Goal: Task Accomplishment & Management: Manage account settings

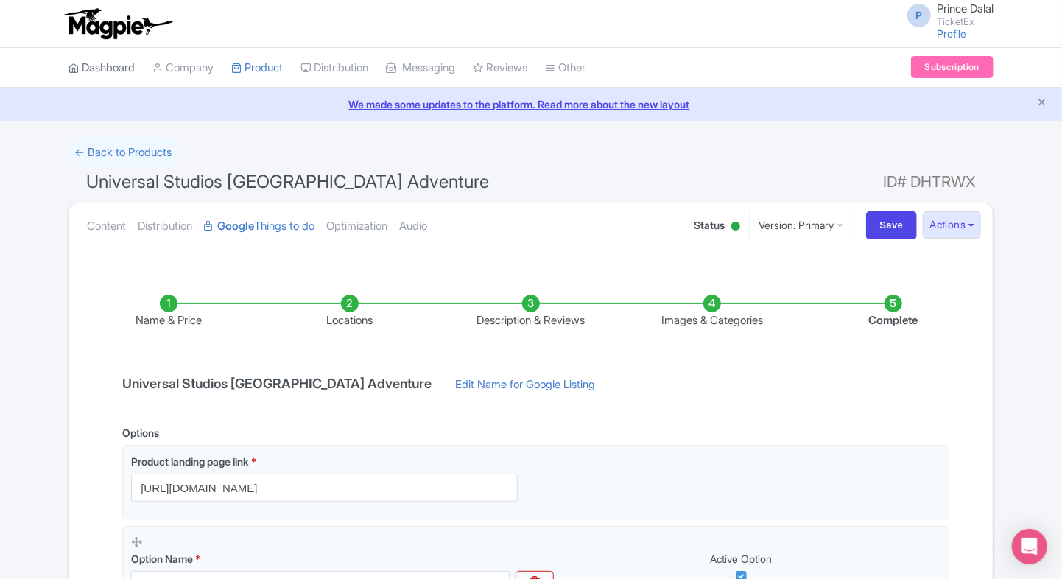
click at [98, 72] on link "Dashboard" at bounding box center [101, 68] width 66 height 41
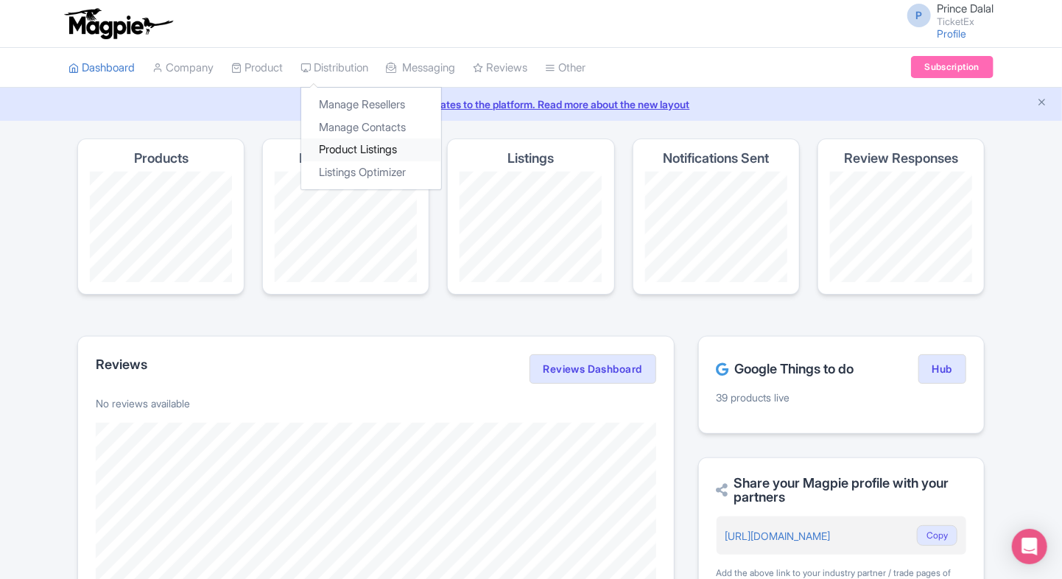
click at [338, 138] on link "Product Listings" at bounding box center [371, 149] width 140 height 23
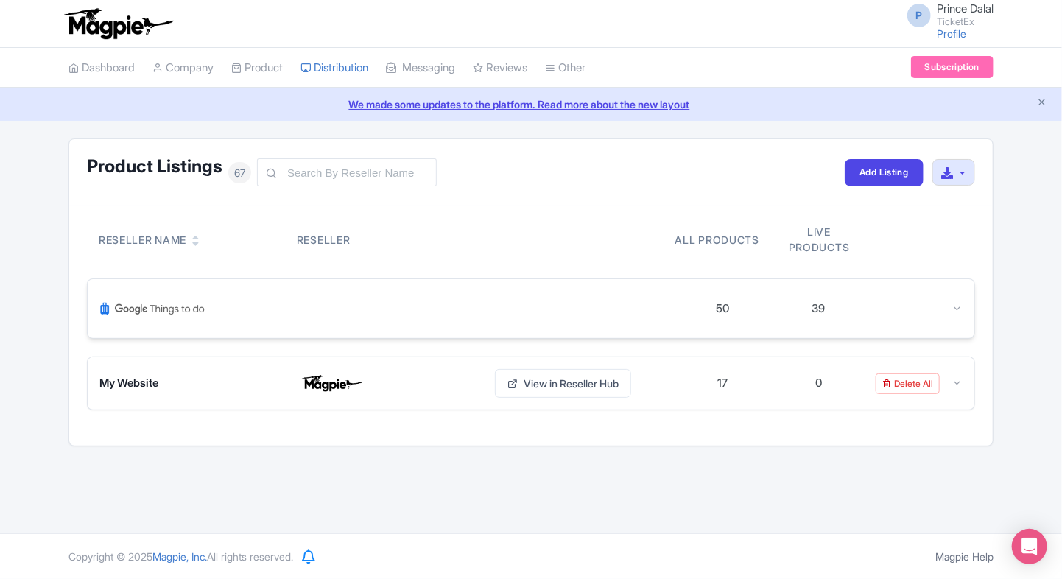
click at [965, 300] on div "50 39" at bounding box center [531, 308] width 887 height 59
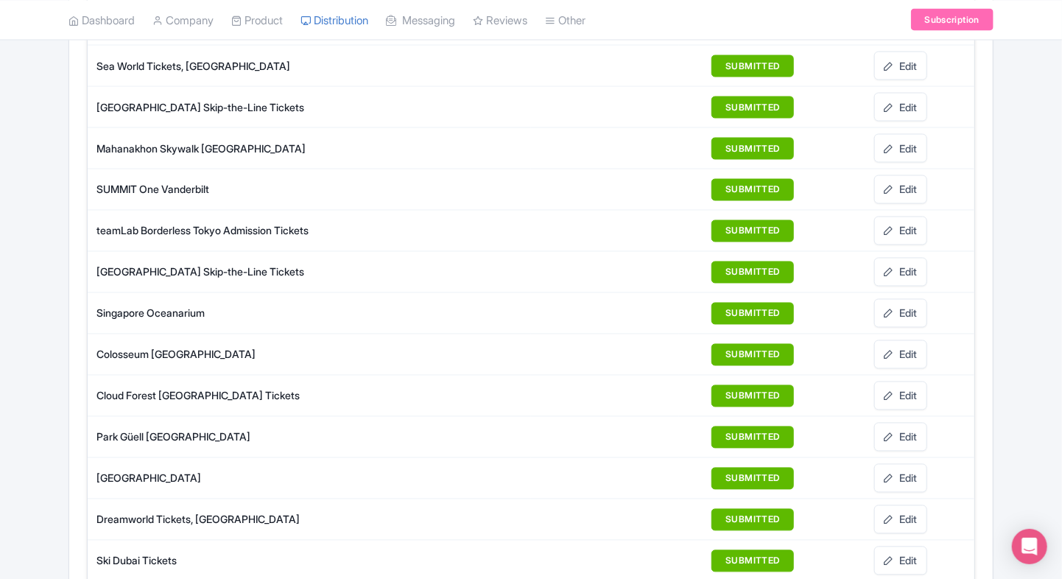
scroll to position [1136, 0]
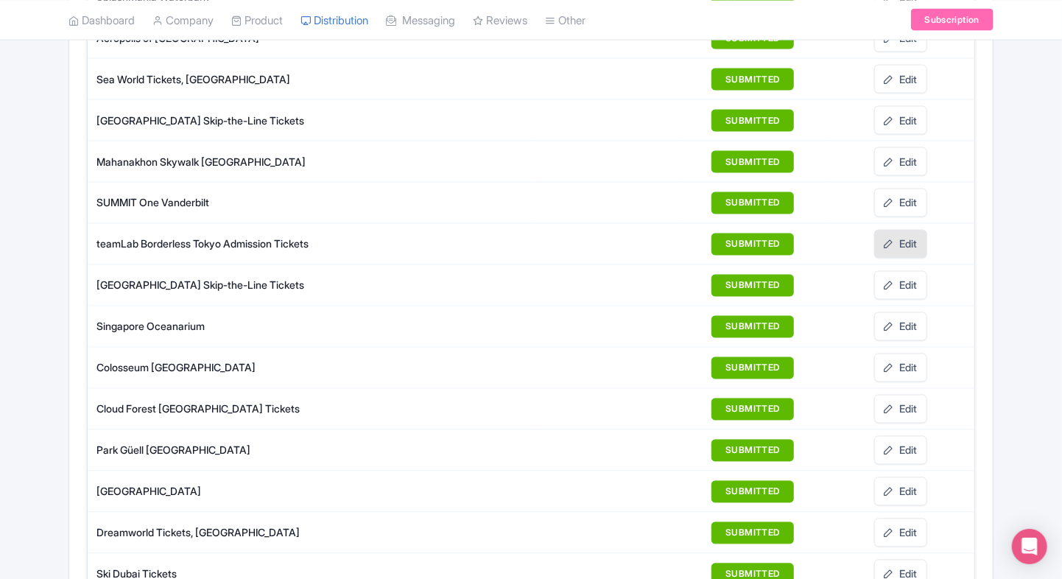
click at [910, 230] on link "Edit" at bounding box center [900, 244] width 53 height 29
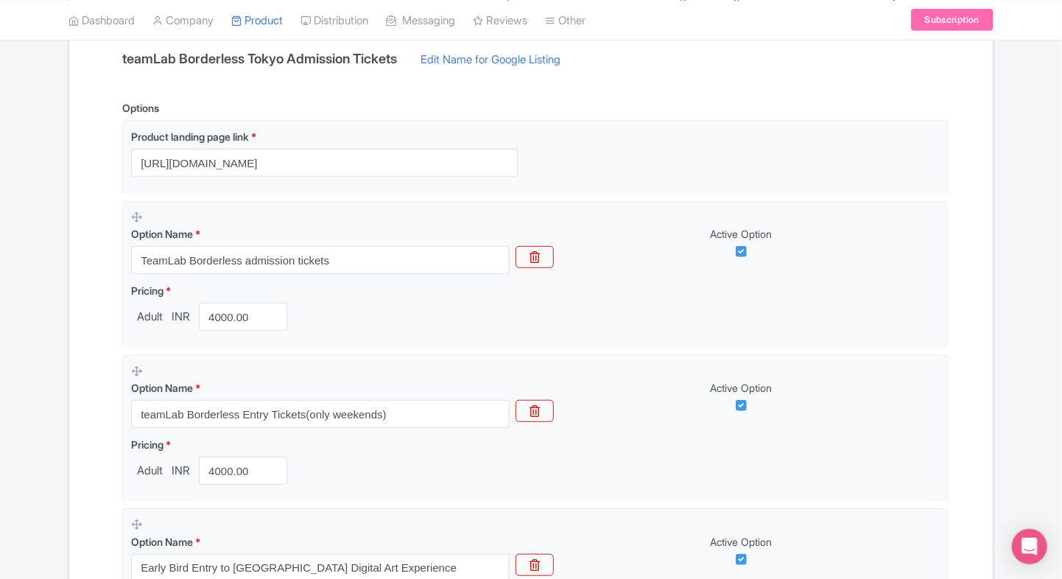
scroll to position [326, 0]
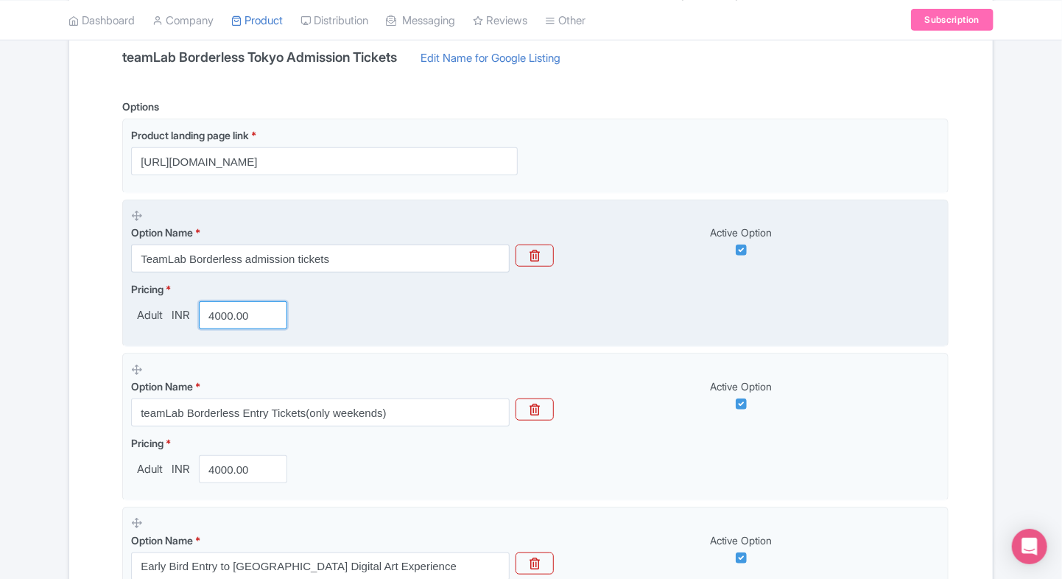
click at [230, 307] on input "4000.00" at bounding box center [243, 315] width 88 height 28
type input "2100"
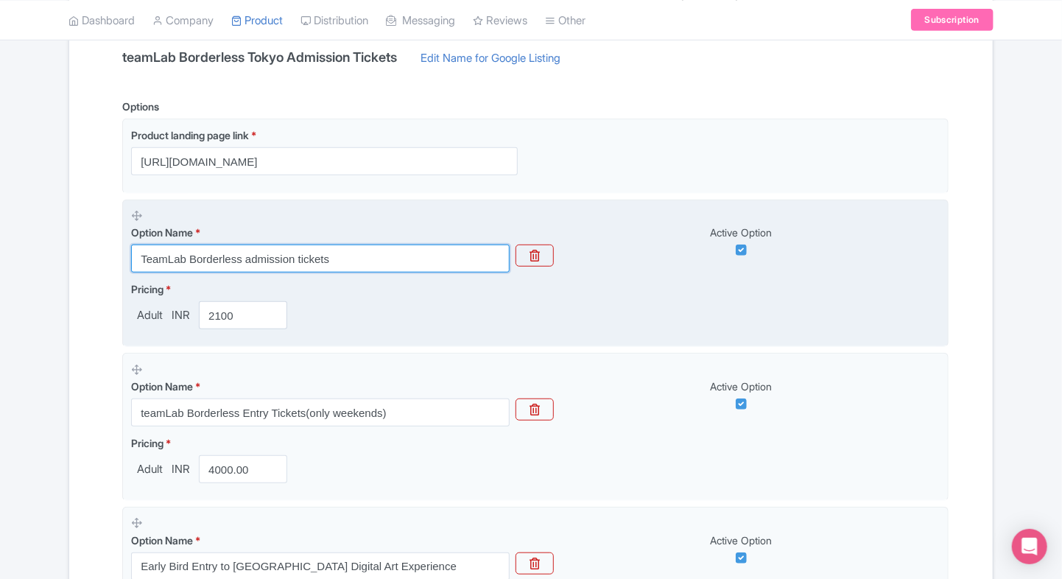
click at [245, 264] on input "TeamLab Borderless admission tickets" at bounding box center [320, 258] width 379 height 28
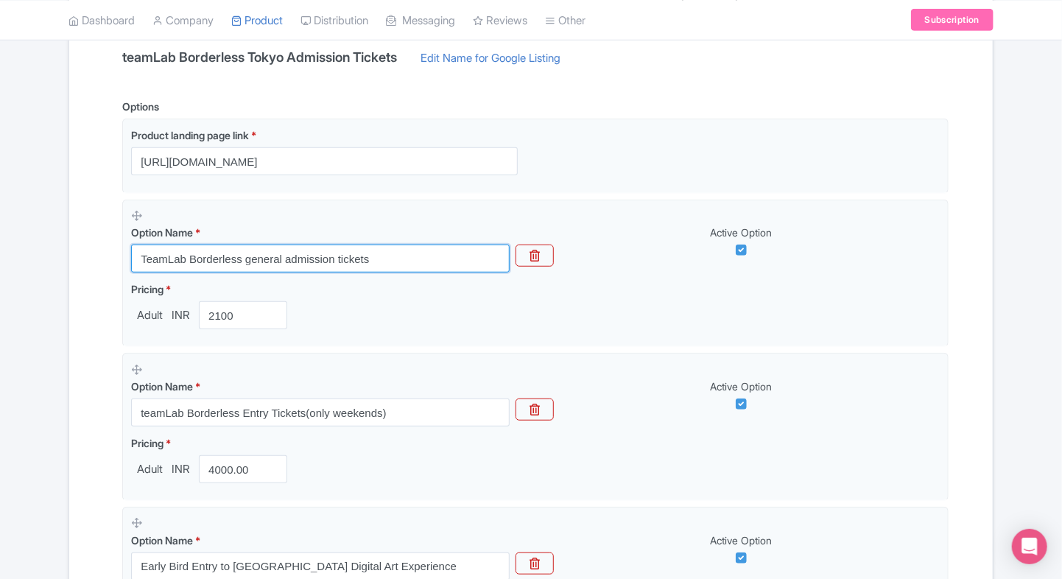
type input "TeamLab Borderless general admission tickets"
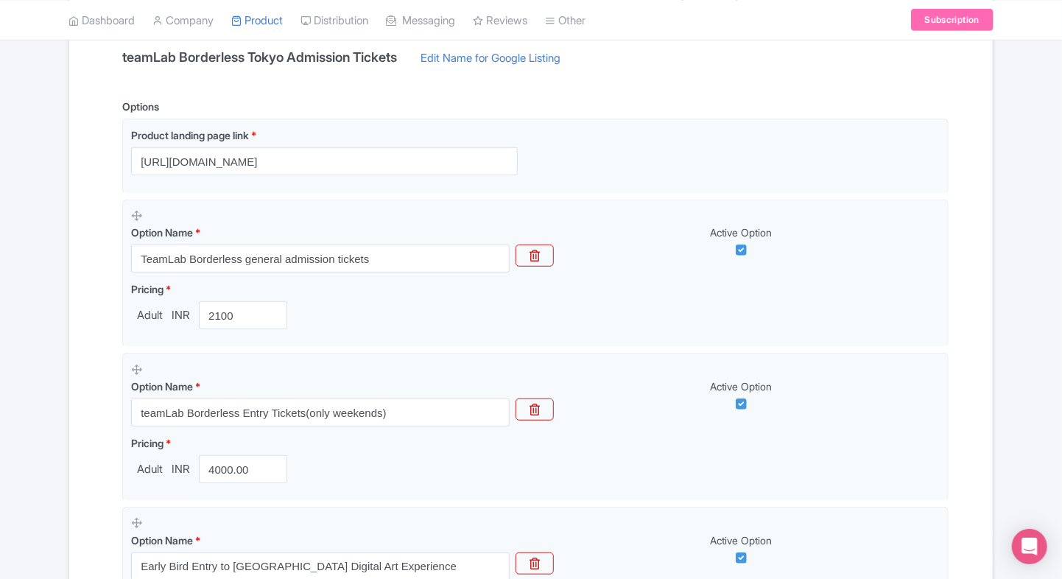
click at [57, 311] on div "← Back to Products teamLab Borderless Tokyo Admission Tickets ID# SQOPKH Conten…" at bounding box center [531, 380] width 1062 height 1137
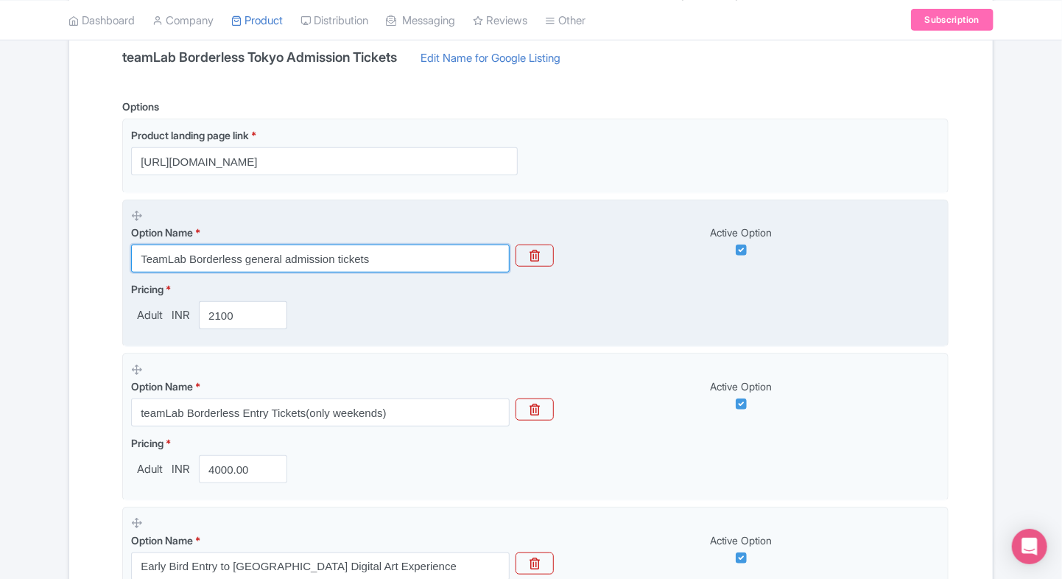
click at [336, 245] on input "TeamLab Borderless general admission tickets" at bounding box center [320, 258] width 379 height 28
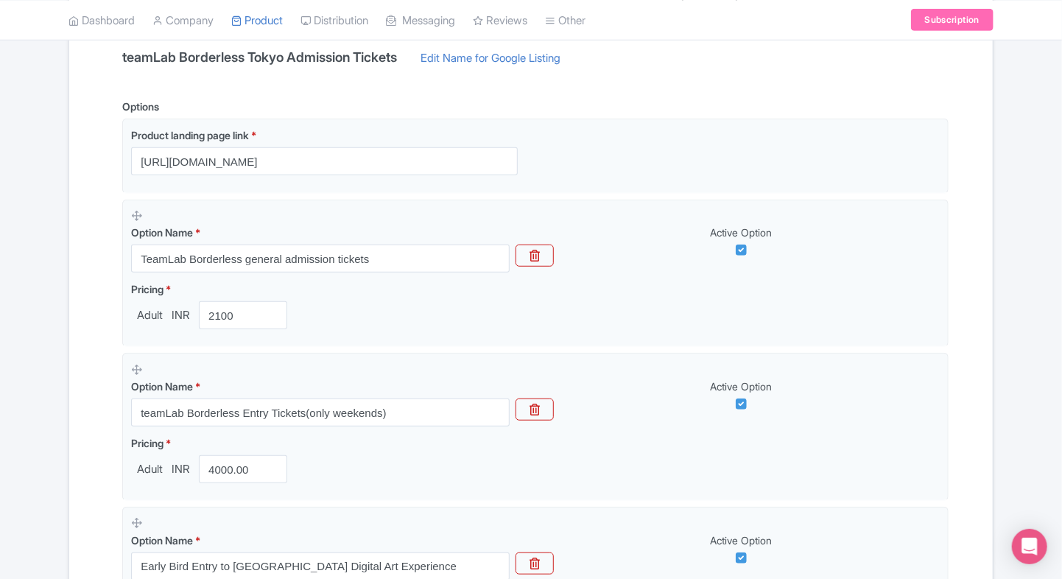
click at [92, 355] on div "Name & Price Locations Description & Reviews Images & Categories Complete teamL…" at bounding box center [531, 439] width 906 height 1001
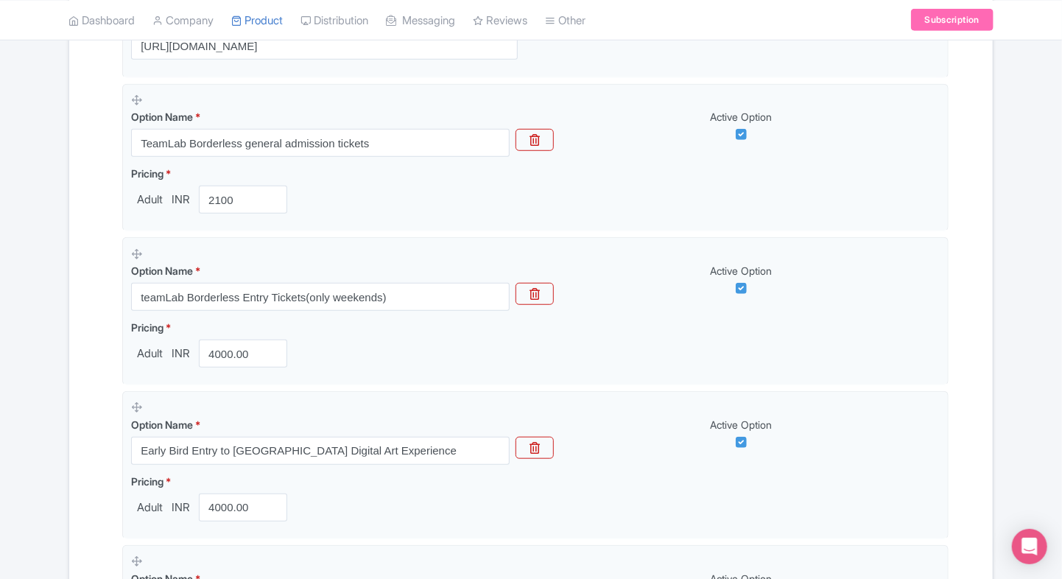
scroll to position [456, 0]
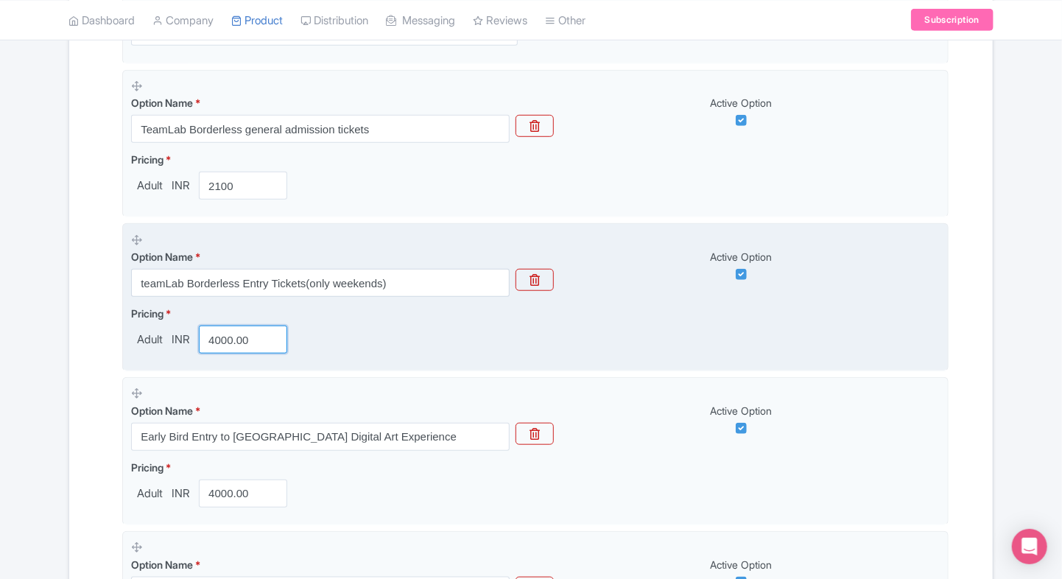
click at [227, 339] on input "4000.00" at bounding box center [243, 339] width 88 height 28
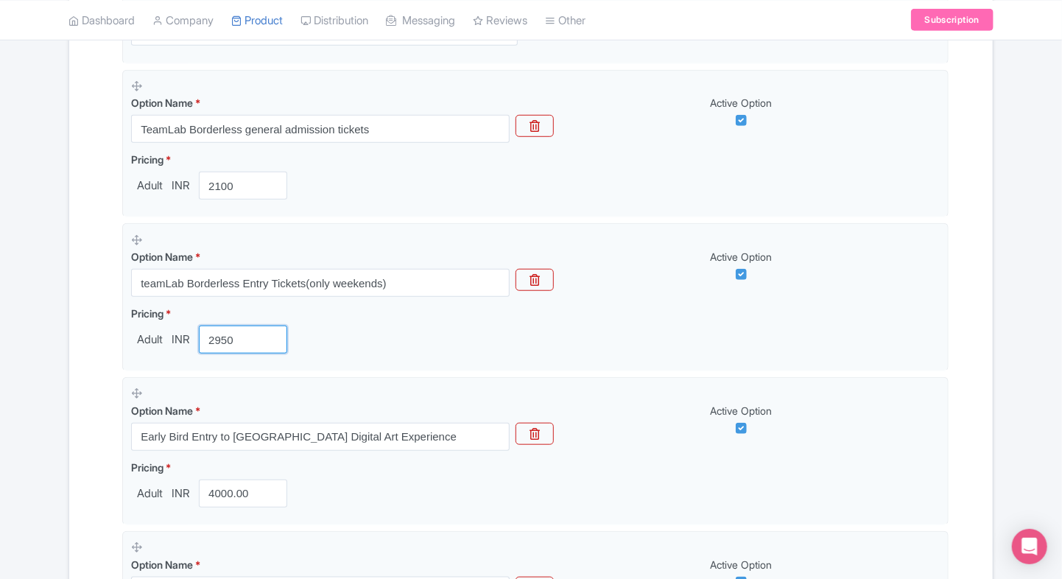
type input "2950"
click at [77, 349] on div "Name & Price Locations Description & Reviews Images & Categories Complete teamL…" at bounding box center [530, 309] width 923 height 1001
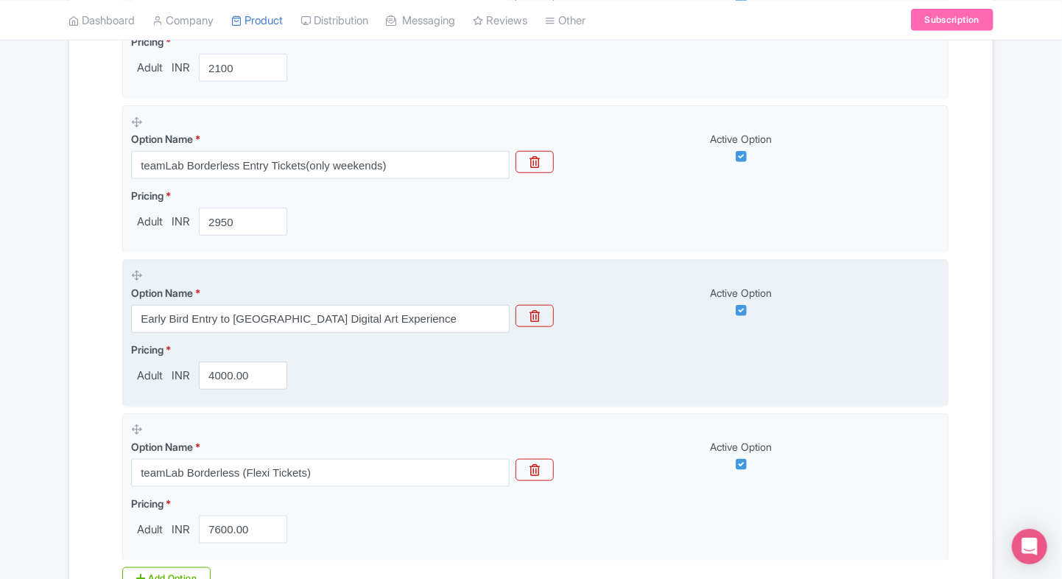
scroll to position [575, 0]
click at [218, 385] on input "4000.00" at bounding box center [243, 374] width 88 height 28
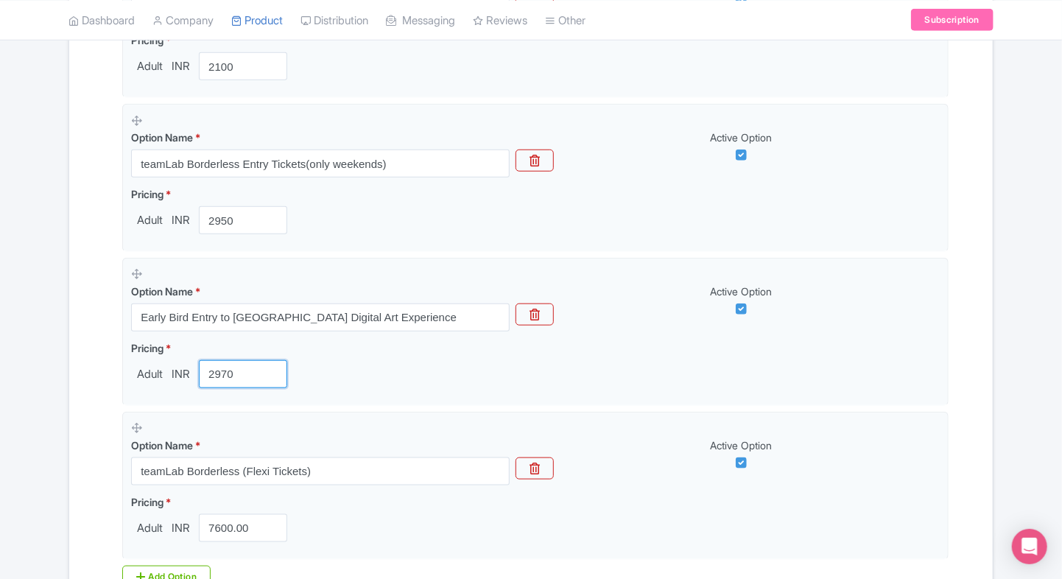
type input "2970"
click at [66, 387] on div "← Back to Products teamLab Borderless Tokyo Admission Tickets ID# SQOPKH Conten…" at bounding box center [531, 131] width 943 height 1137
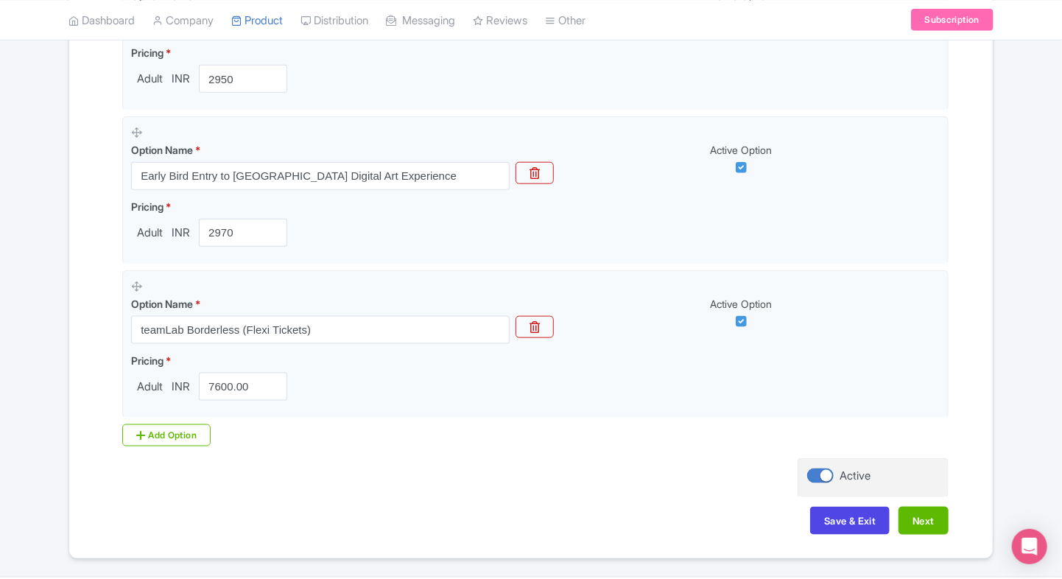
scroll to position [718, 0]
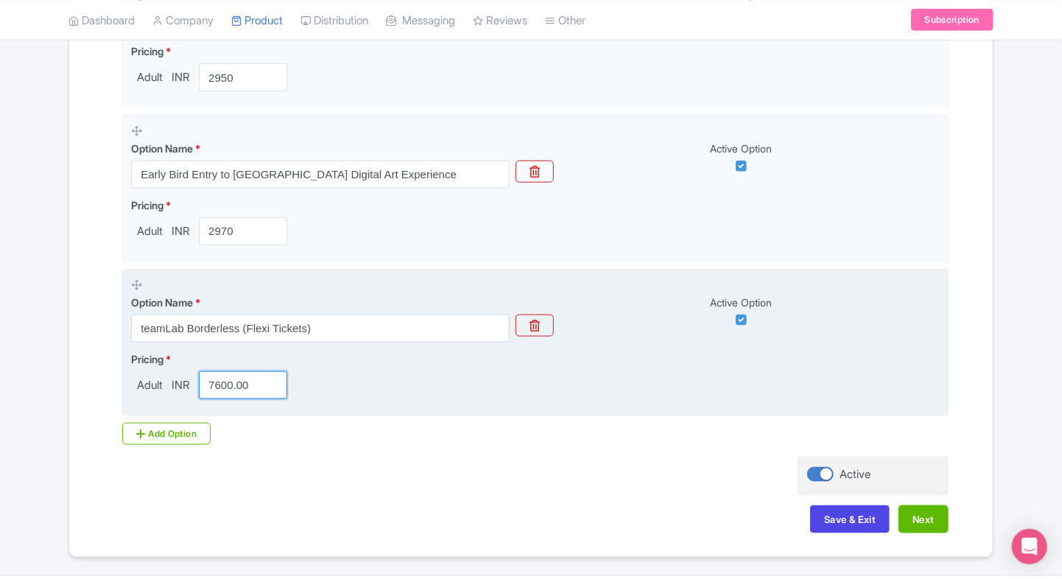
click at [222, 391] on input "7600.00" at bounding box center [243, 385] width 88 height 28
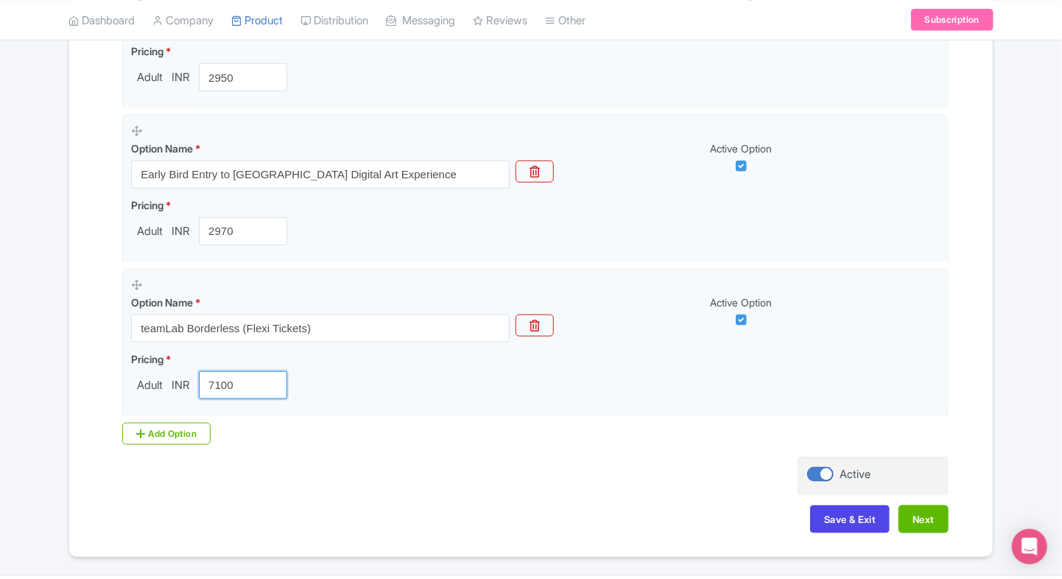
type input "7100"
click at [79, 376] on div "Name & Price Locations Description & Reviews Images & Categories Complete teamL…" at bounding box center [531, 47] width 906 height 1001
click at [923, 521] on button "Next" at bounding box center [923, 519] width 50 height 28
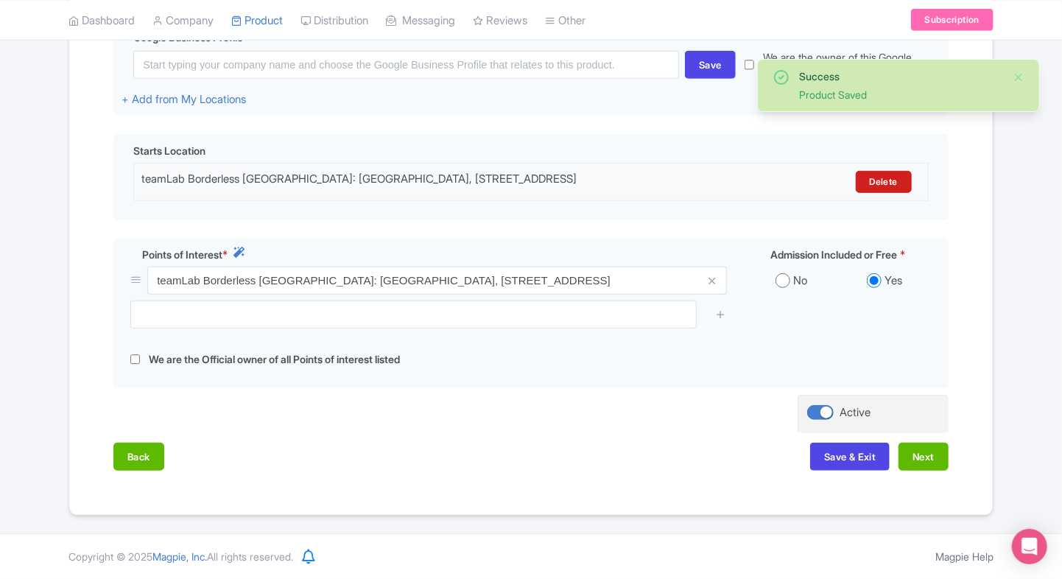
scroll to position [392, 0]
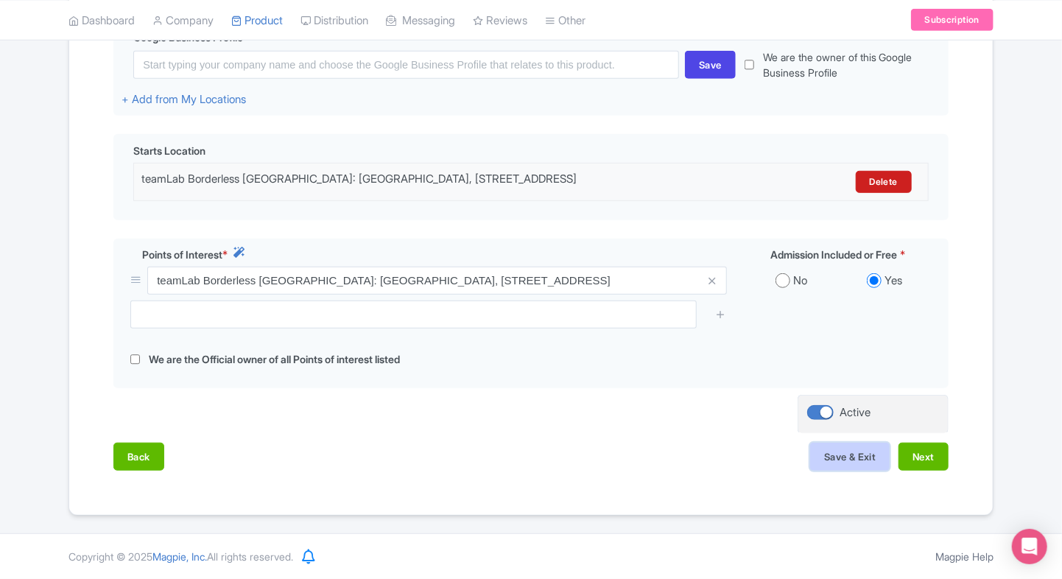
click at [870, 458] on button "Save & Exit" at bounding box center [850, 457] width 80 height 28
click at [925, 458] on button "Next" at bounding box center [923, 457] width 50 height 28
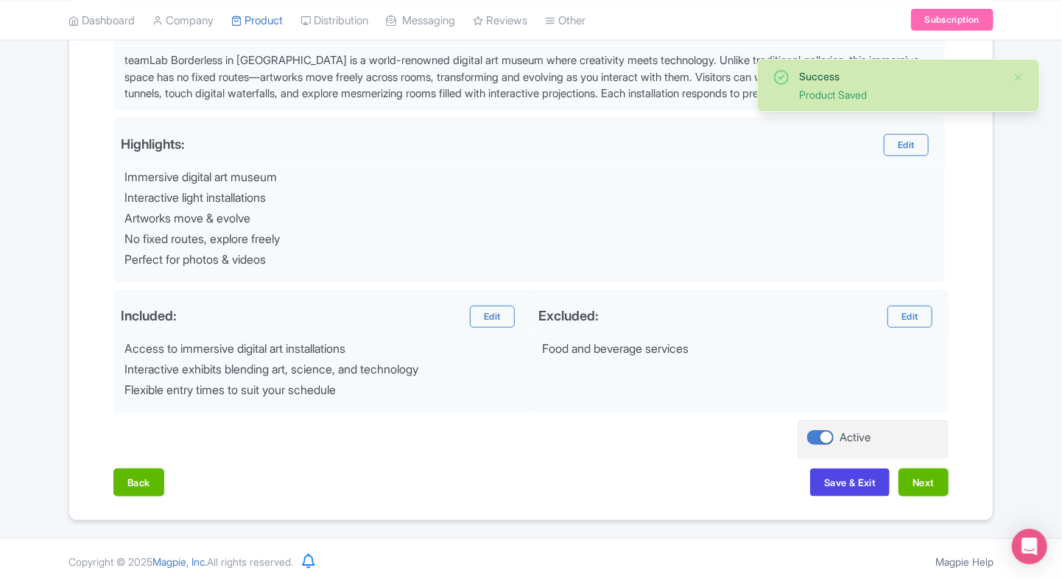
scroll to position [525, 0]
click at [931, 482] on button "Next" at bounding box center [923, 482] width 50 height 28
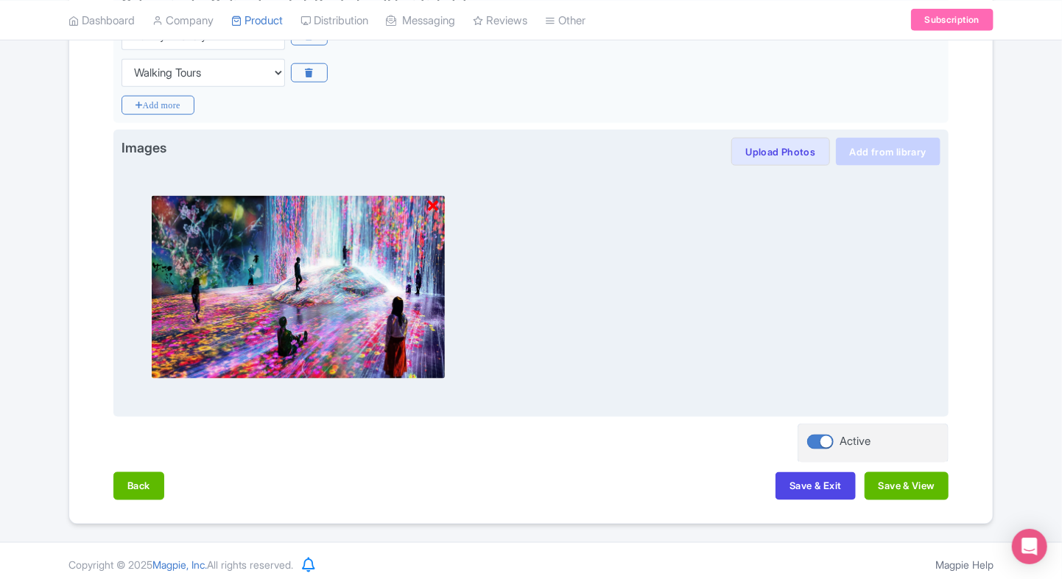
scroll to position [865, 0]
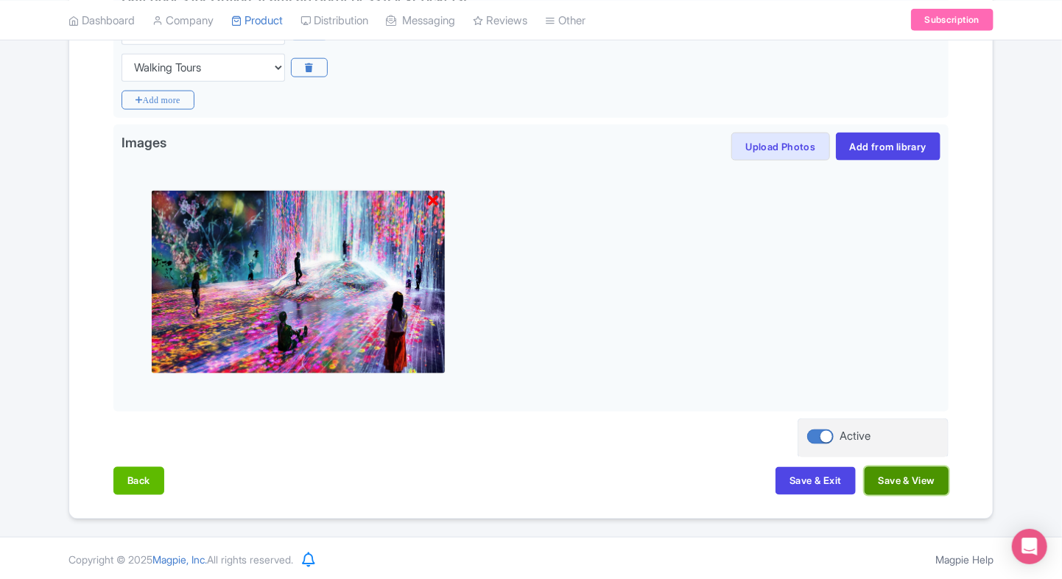
click at [919, 475] on button "Save & View" at bounding box center [907, 481] width 84 height 28
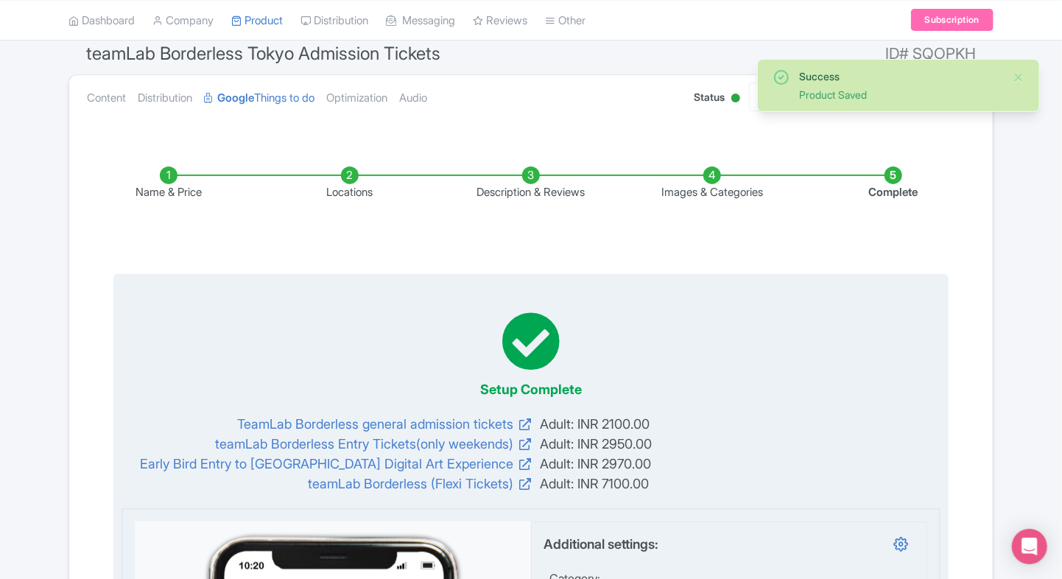
scroll to position [0, 0]
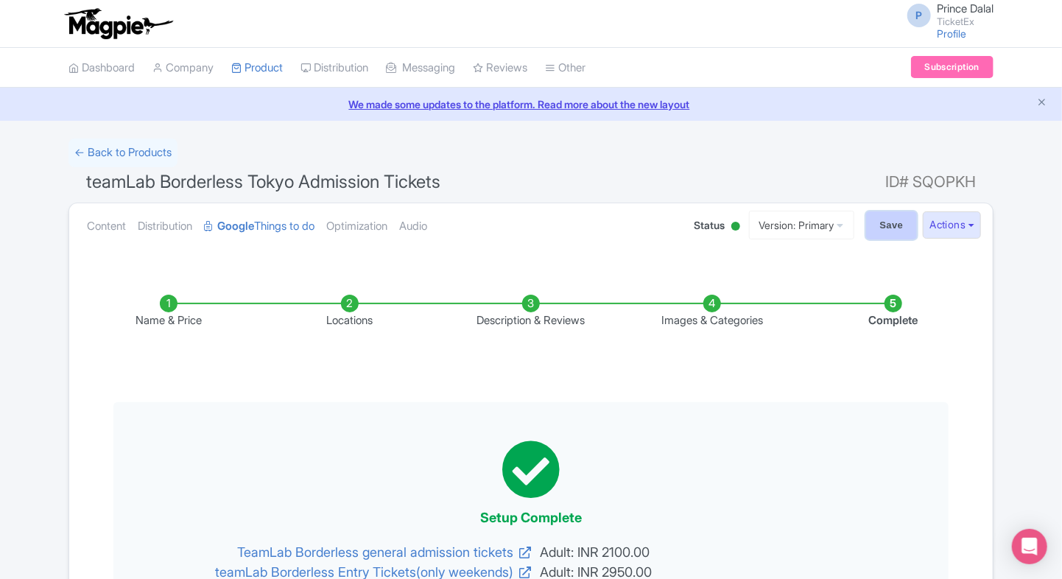
click at [900, 224] on input "Save" at bounding box center [892, 225] width 52 height 28
type input "Saving..."
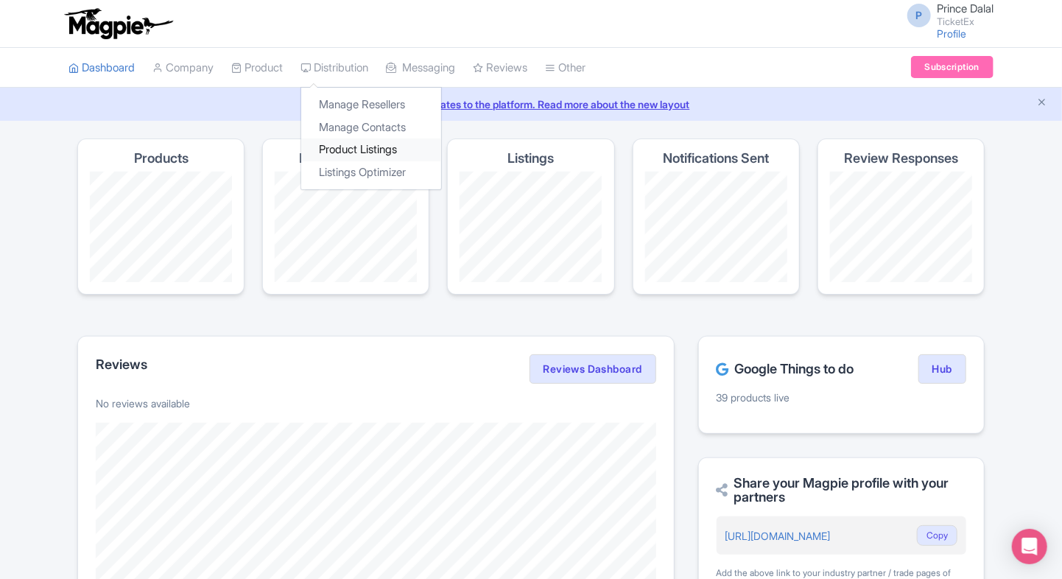
click at [325, 155] on link "Product Listings" at bounding box center [371, 149] width 140 height 23
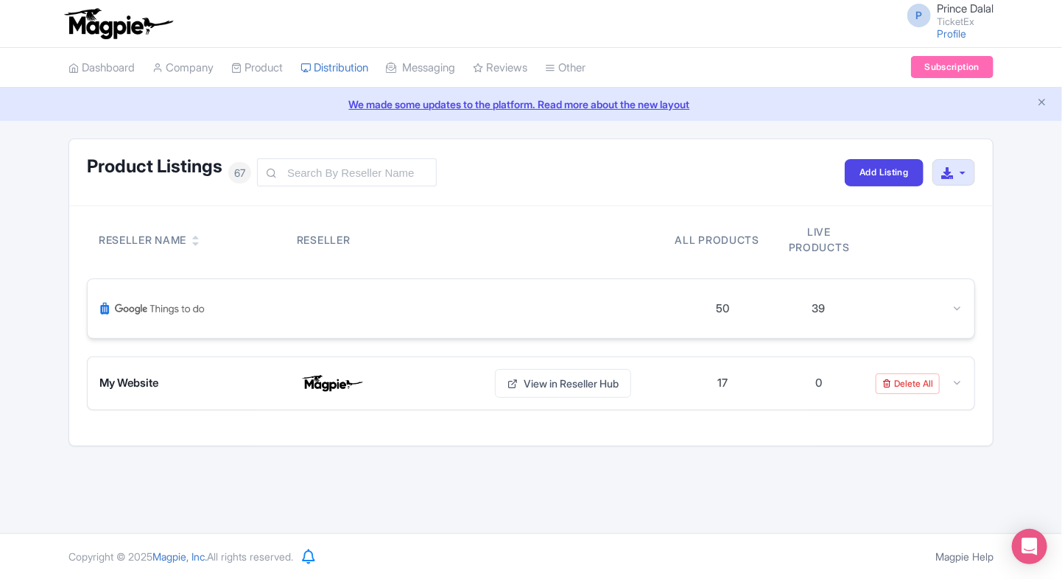
click at [959, 322] on div "50 39" at bounding box center [531, 308] width 887 height 59
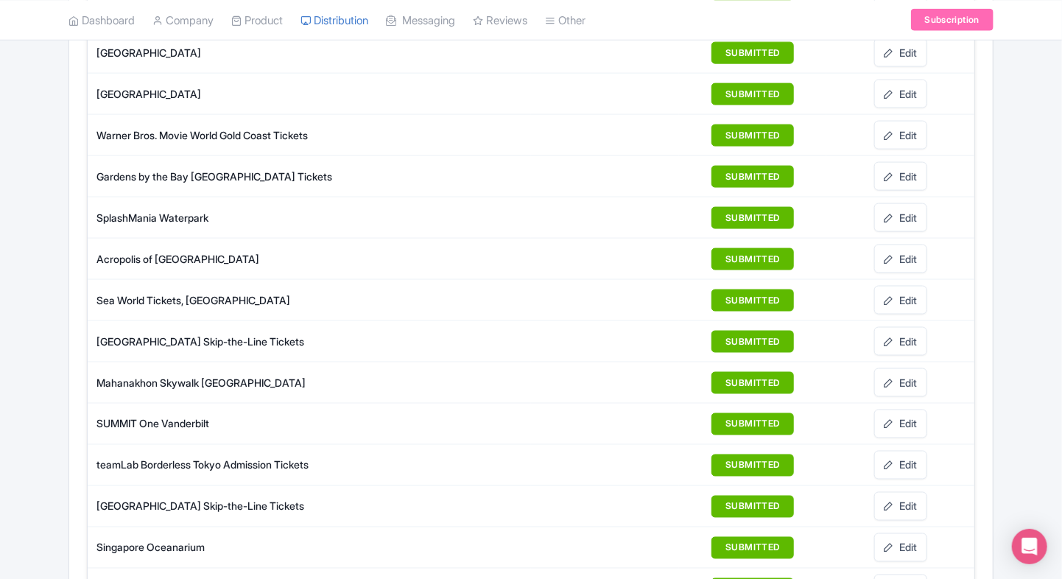
scroll to position [922, 0]
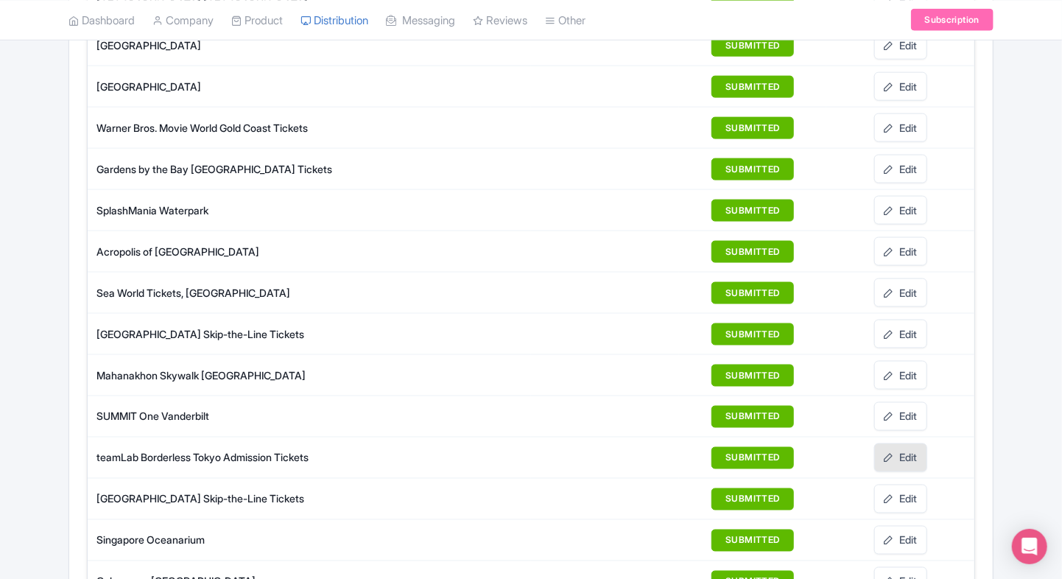
click at [904, 446] on link "Edit" at bounding box center [900, 457] width 53 height 29
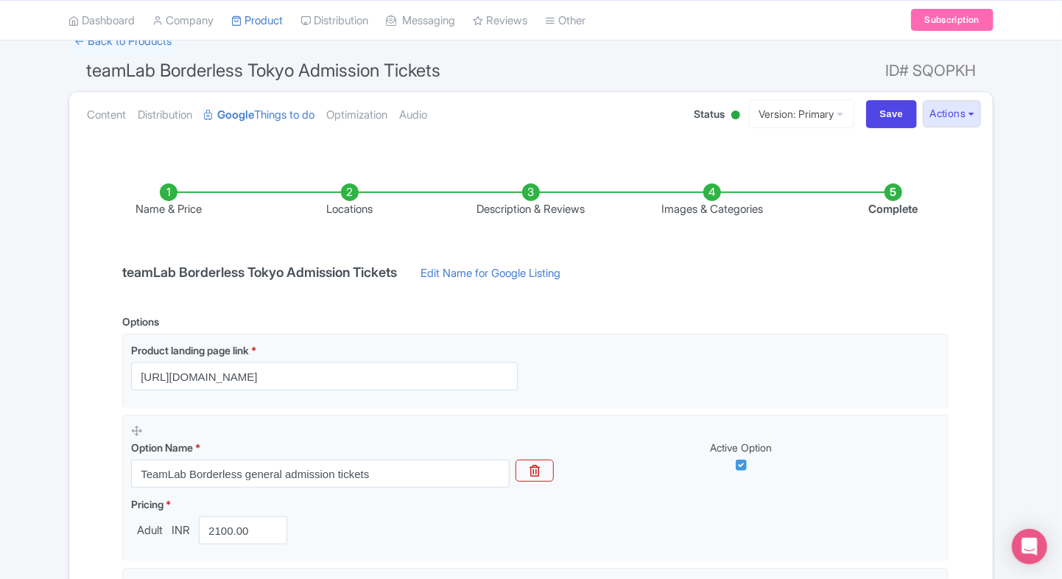
scroll to position [86, 0]
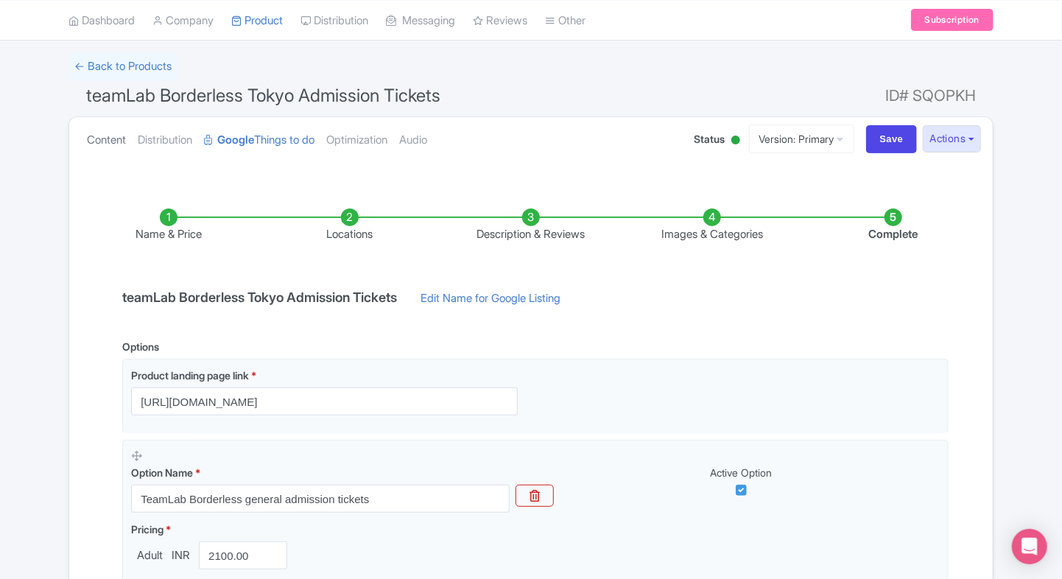
click at [110, 154] on link "Content" at bounding box center [106, 140] width 39 height 46
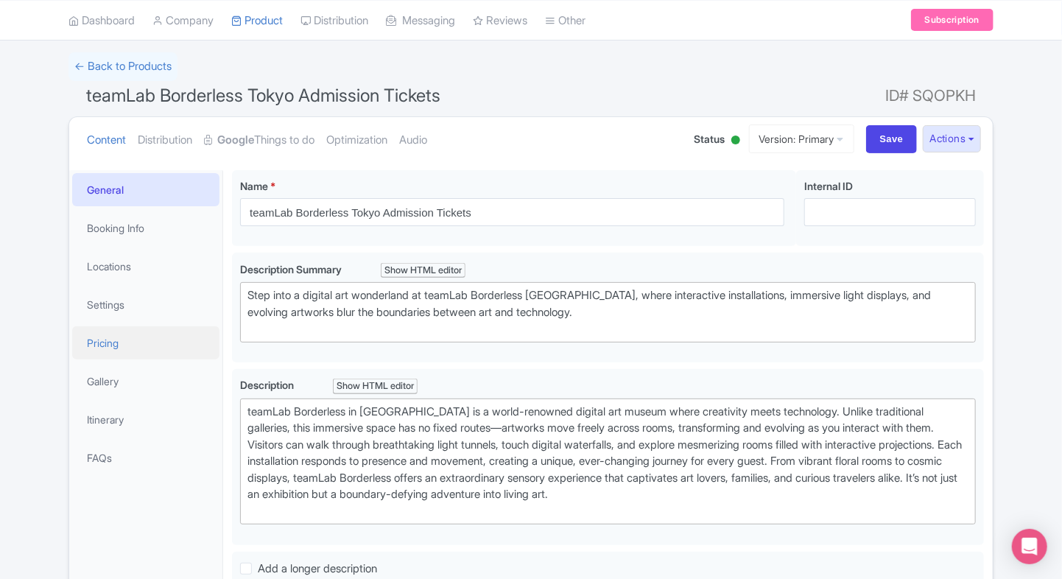
click at [132, 349] on link "Pricing" at bounding box center [145, 342] width 147 height 33
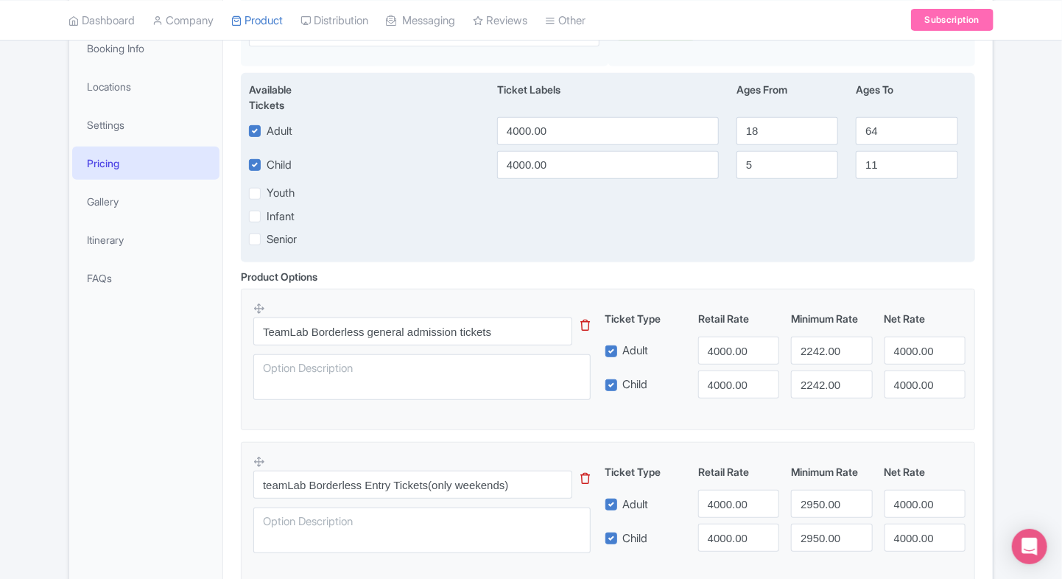
scroll to position [269, 0]
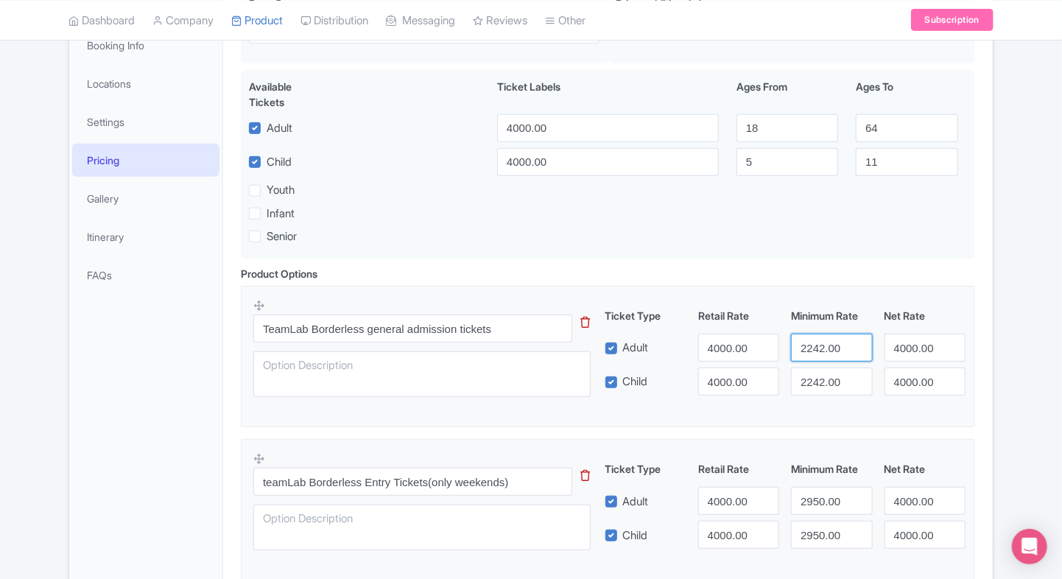
click at [808, 343] on input "2242.00" at bounding box center [831, 348] width 81 height 28
type input "2100"
click at [816, 387] on input "2242.00" at bounding box center [831, 381] width 81 height 28
click at [816, 387] on input "2" at bounding box center [831, 381] width 81 height 28
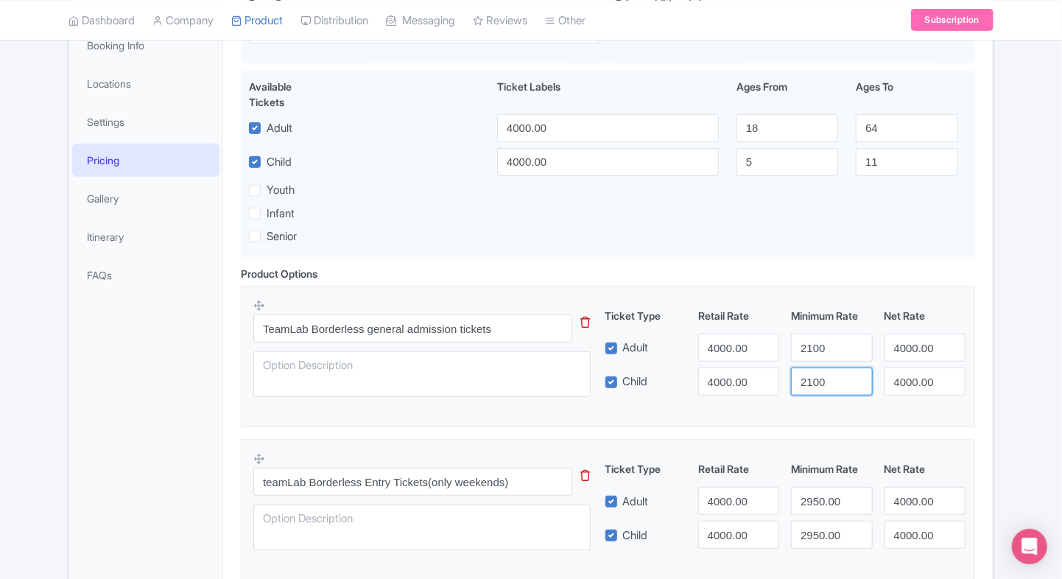
type input "2100"
click at [907, 346] on input "4000.00" at bounding box center [924, 348] width 81 height 28
type input "2100"
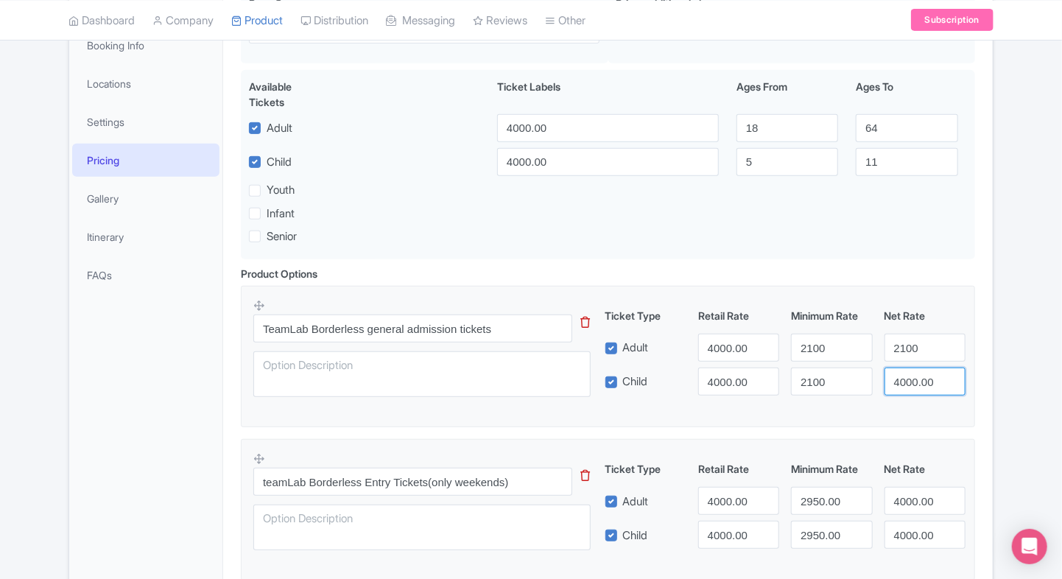
click at [910, 377] on input "4000.00" at bounding box center [924, 381] width 81 height 28
click at [910, 377] on input "21" at bounding box center [924, 381] width 81 height 28
type input "2100"
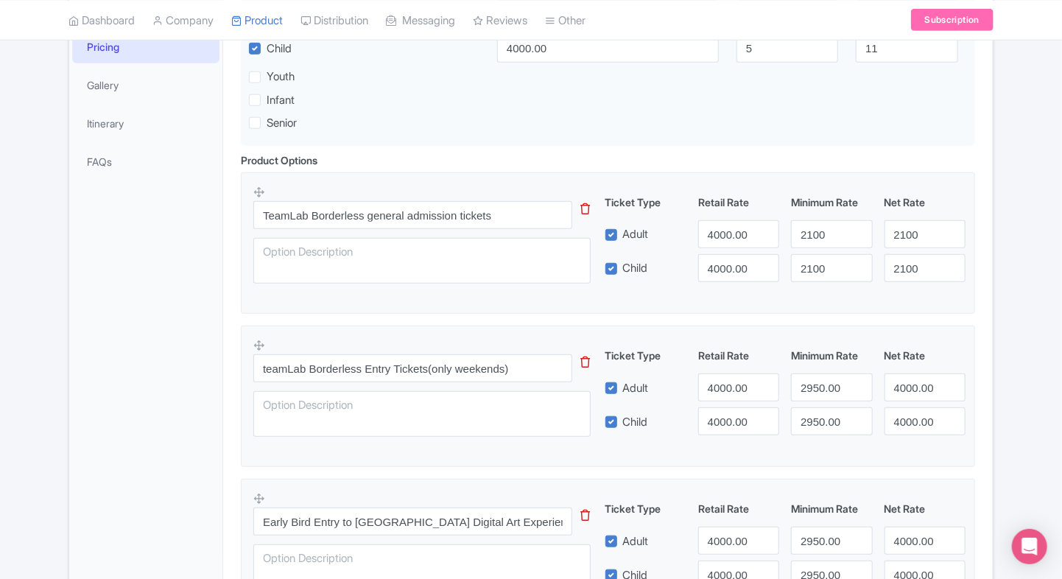
scroll to position [471, 0]
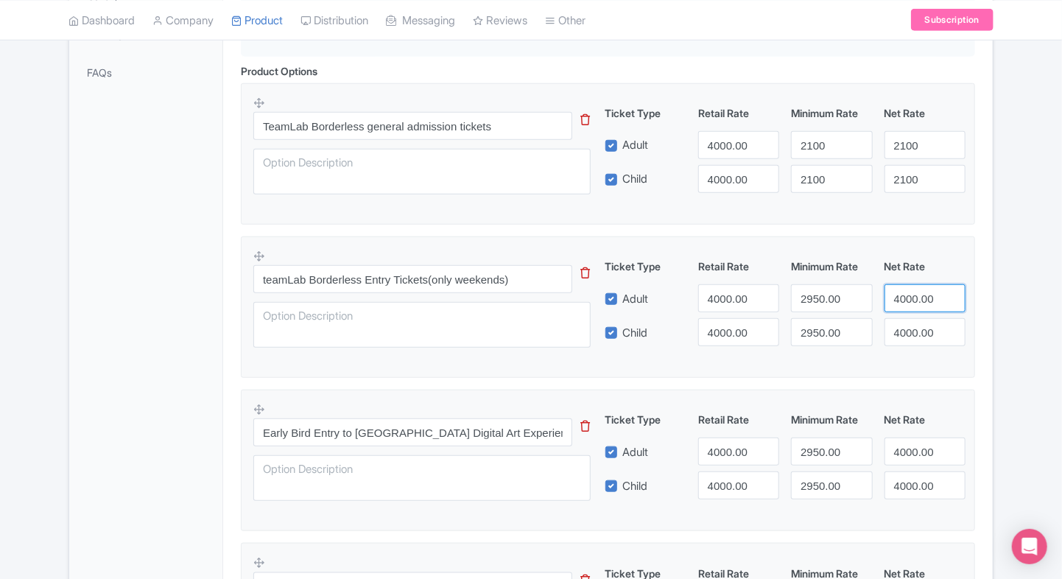
click at [894, 292] on input "4000.00" at bounding box center [924, 298] width 81 height 28
type input "2950"
click at [900, 330] on input "4000.00" at bounding box center [924, 332] width 81 height 28
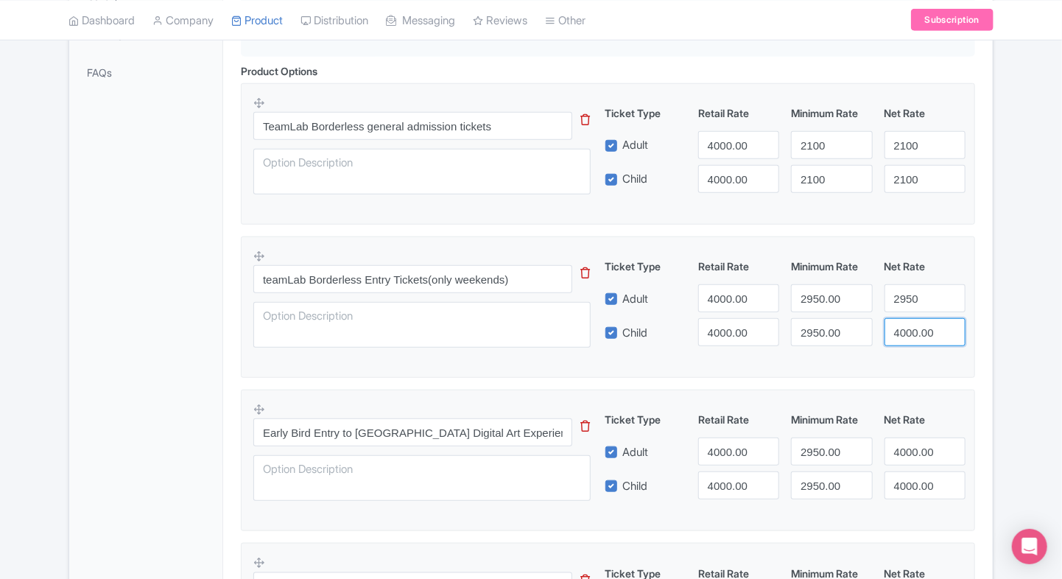
click at [900, 330] on input "4000.00" at bounding box center [924, 332] width 81 height 28
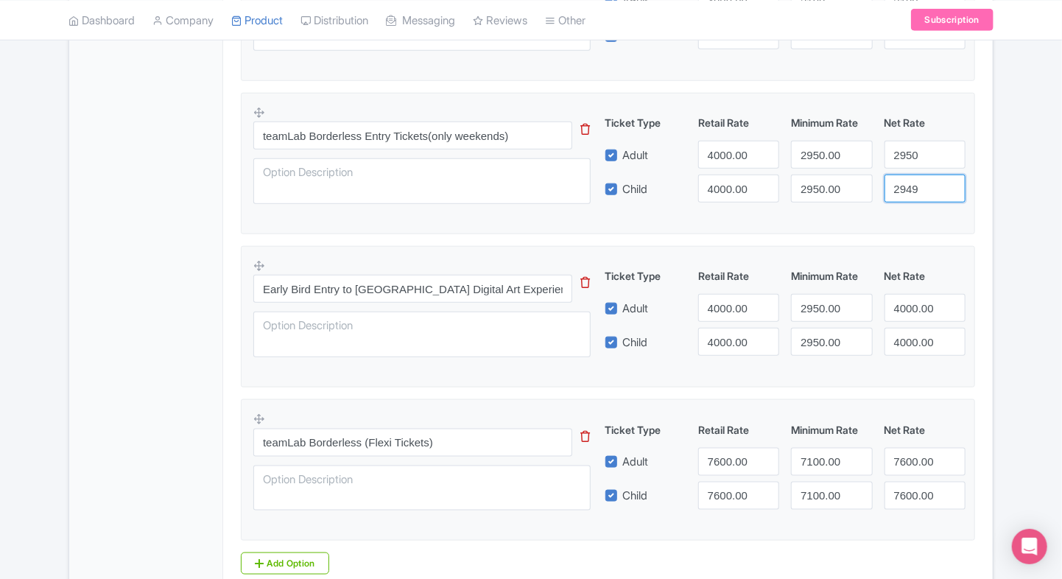
scroll to position [619, 0]
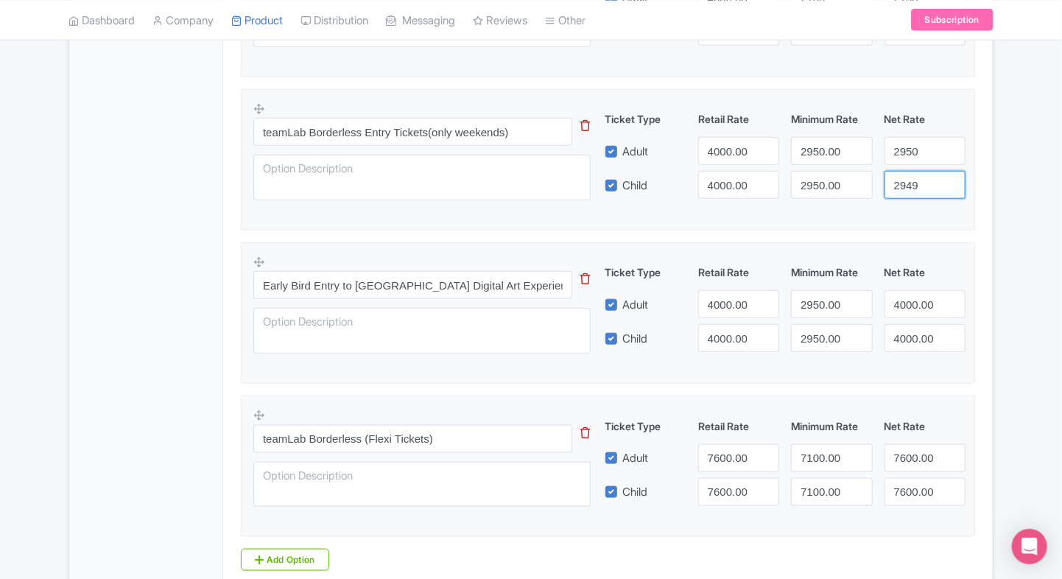
click at [919, 194] on input "2949" at bounding box center [924, 185] width 81 height 28
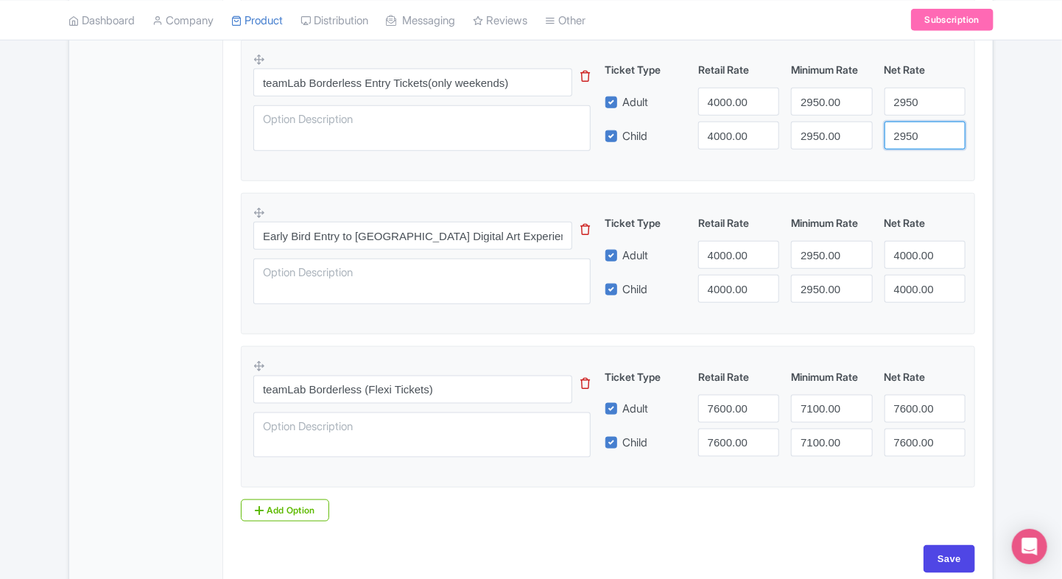
scroll to position [669, 0]
type input "2950"
click at [912, 250] on input "4000.00" at bounding box center [924, 254] width 81 height 28
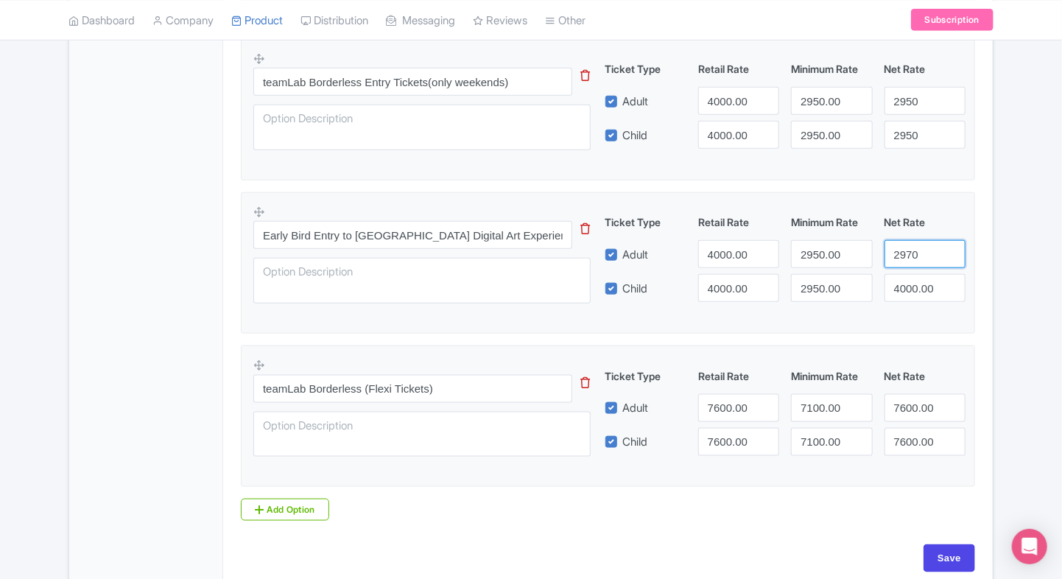
type input "2970"
click at [906, 285] on input "4000.00" at bounding box center [924, 288] width 81 height 28
type input "2970"
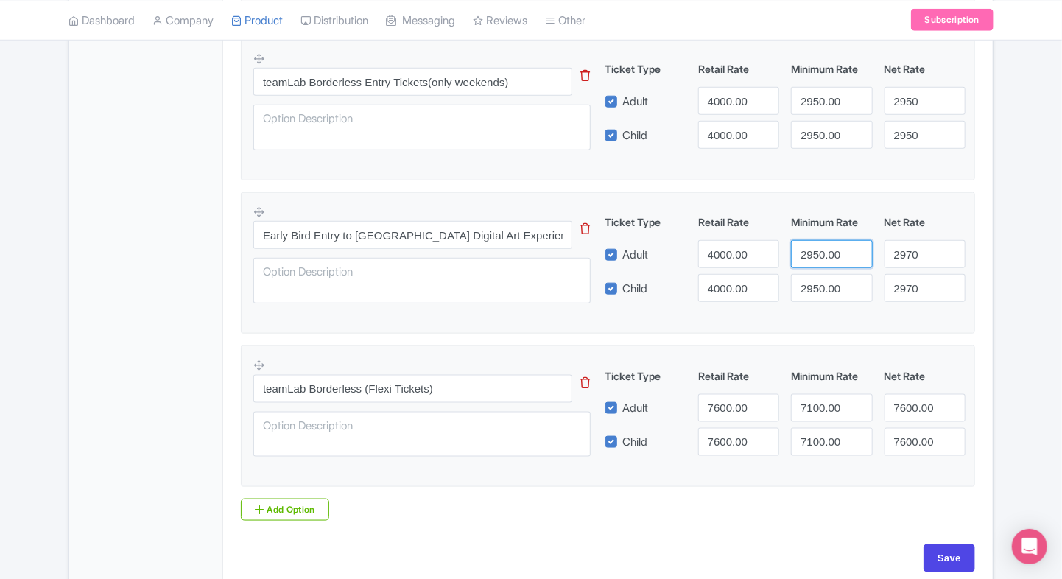
click at [826, 261] on input "2950.00" at bounding box center [831, 254] width 81 height 28
type input "2970"
click at [819, 293] on input "2950.00" at bounding box center [831, 288] width 81 height 28
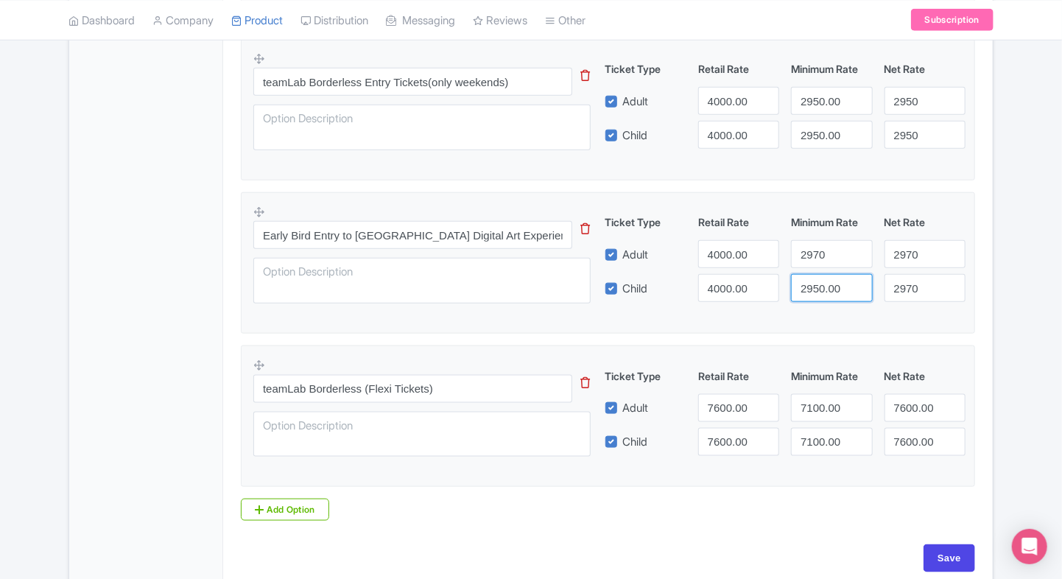
click at [819, 293] on input "2950.00" at bounding box center [831, 288] width 81 height 28
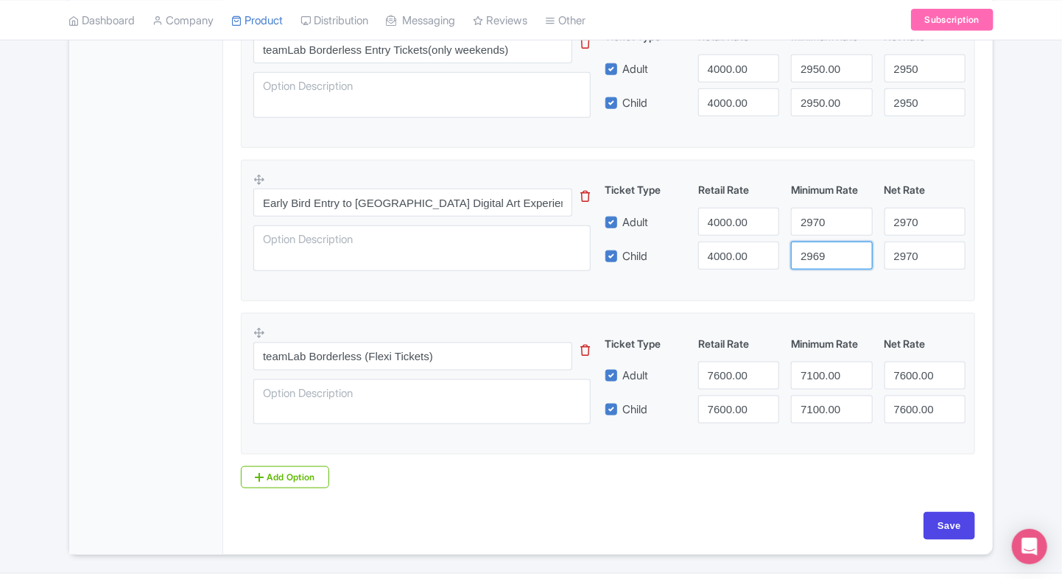
scroll to position [739, 0]
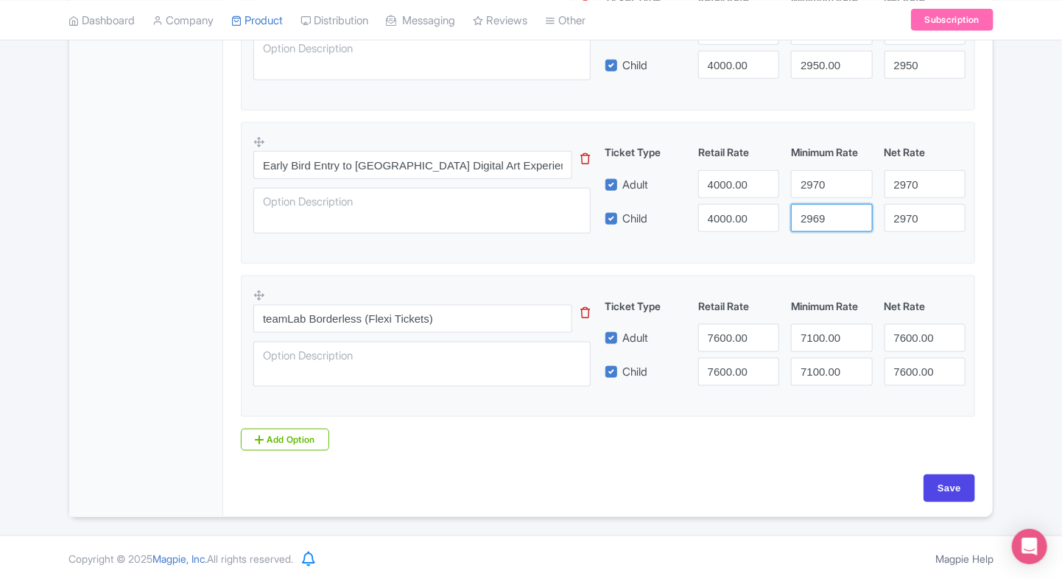
type input "2969"
click at [823, 331] on input "7100.00" at bounding box center [831, 338] width 81 height 28
click at [909, 341] on input "7600.00" at bounding box center [924, 338] width 81 height 28
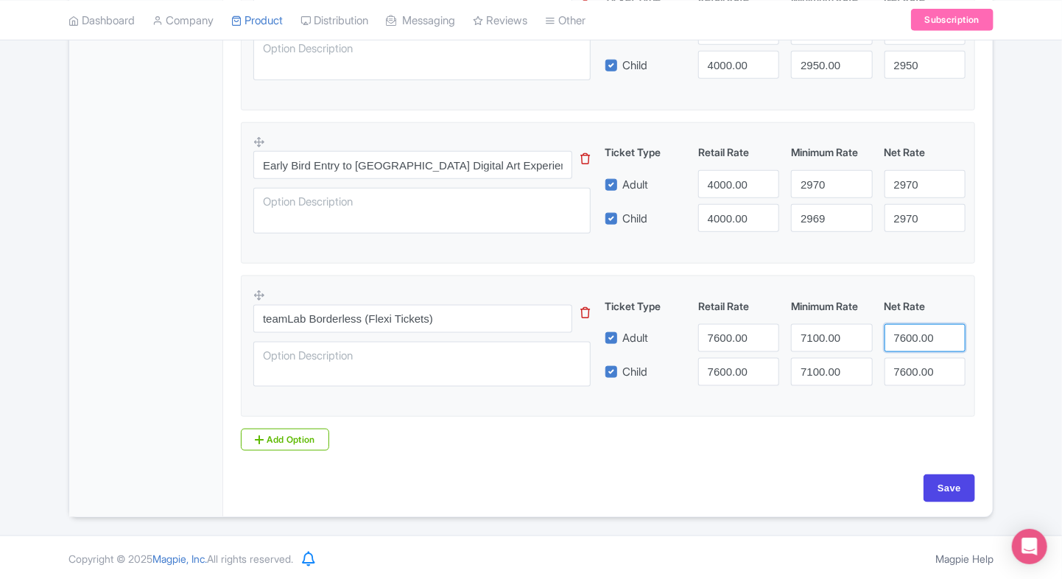
click at [909, 341] on input "7600.00" at bounding box center [924, 338] width 81 height 28
type input "7100"
click at [907, 370] on input "7600.00" at bounding box center [924, 372] width 81 height 28
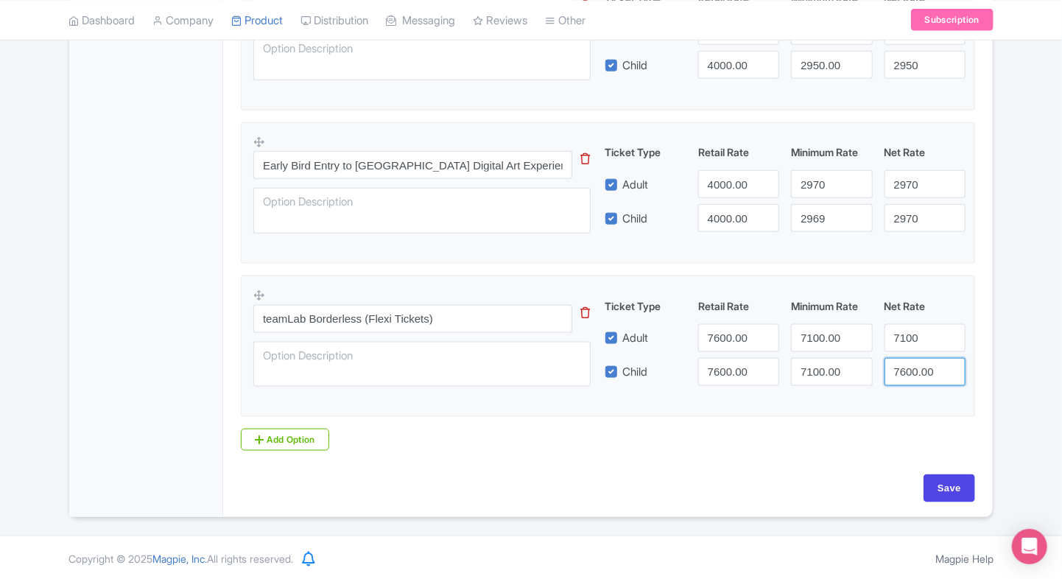
click at [907, 370] on input "7600.00" at bounding box center [924, 372] width 81 height 28
type input "7100"
click at [897, 443] on div "Product Options i TeamLab Borderless general admission tickets This tip has not…" at bounding box center [608, 123] width 752 height 655
click at [937, 474] on input "Save" at bounding box center [949, 488] width 52 height 28
type input "Saving..."
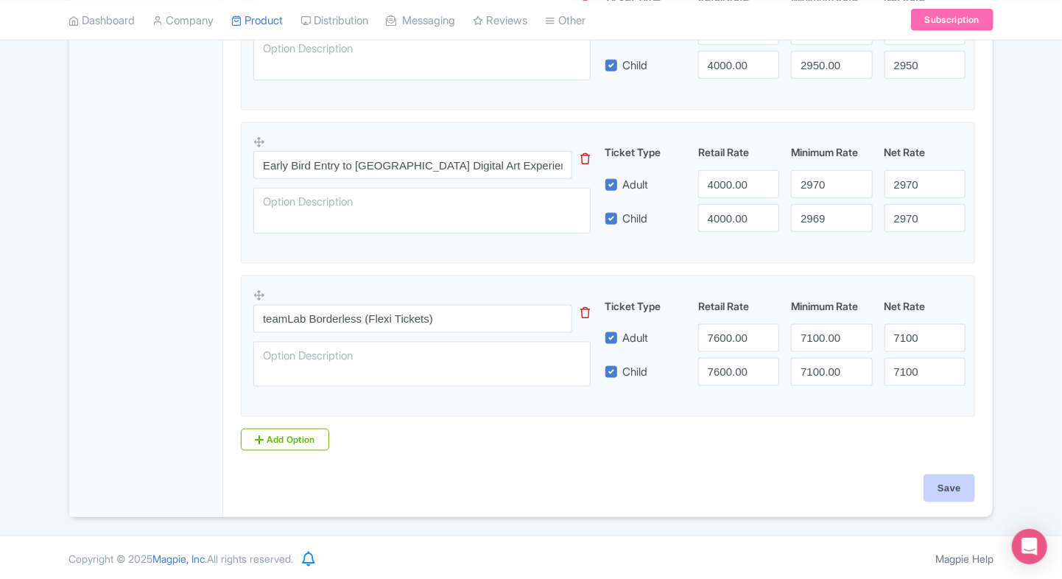
type input "Saving..."
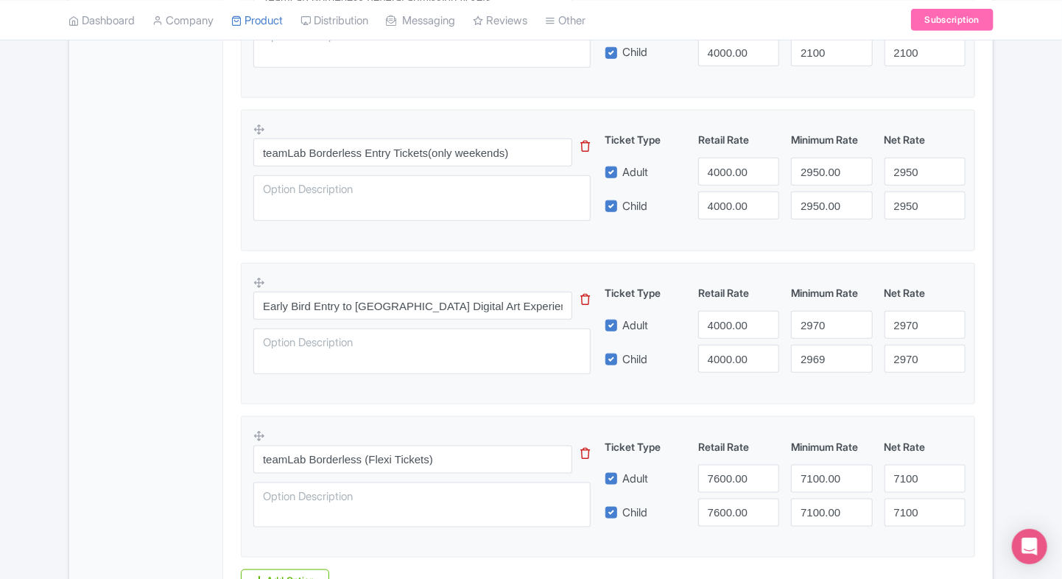
scroll to position [597, 0]
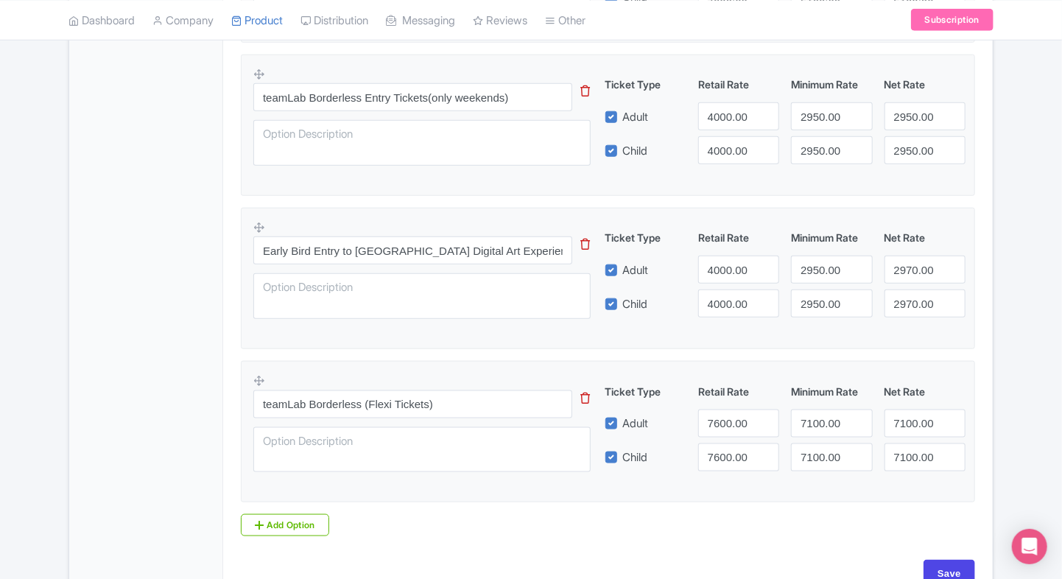
scroll to position [654, 0]
click at [824, 261] on input "2950.00" at bounding box center [831, 269] width 81 height 28
type input "2970"
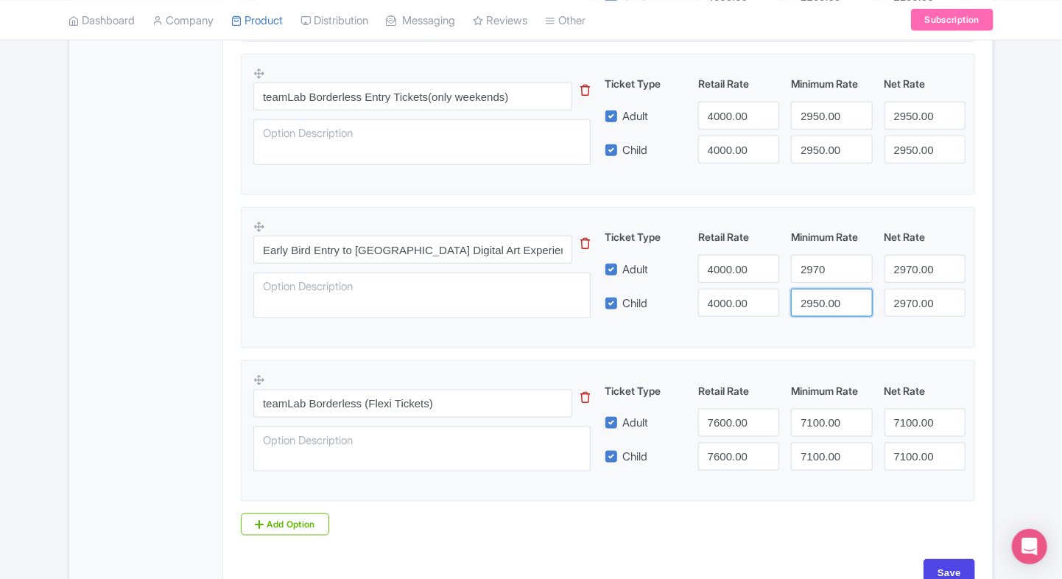
click at [817, 302] on input "2950.00" at bounding box center [831, 303] width 81 height 28
type input "2970"
click at [980, 337] on div "Product Options i TeamLab Borderless general admission tickets This tip has not…" at bounding box center [608, 208] width 752 height 655
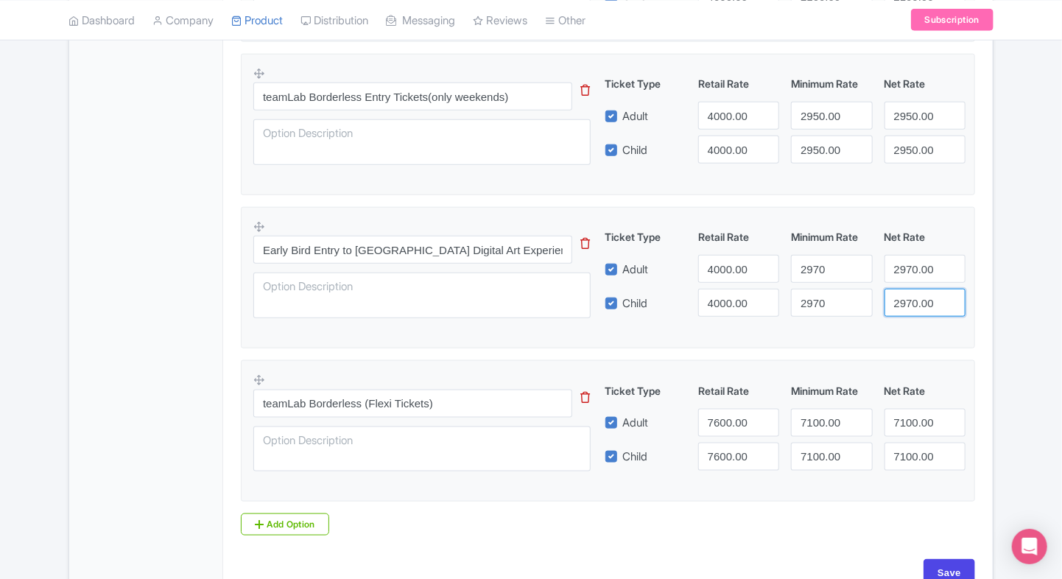
click at [980, 337] on div "Product Options i TeamLab Borderless general admission tickets This tip has not…" at bounding box center [608, 208] width 752 height 655
click at [1029, 356] on div "Success Product updated successfully ← Back to Products teamLab Borderless Toky…" at bounding box center [531, 44] width 1062 height 1118
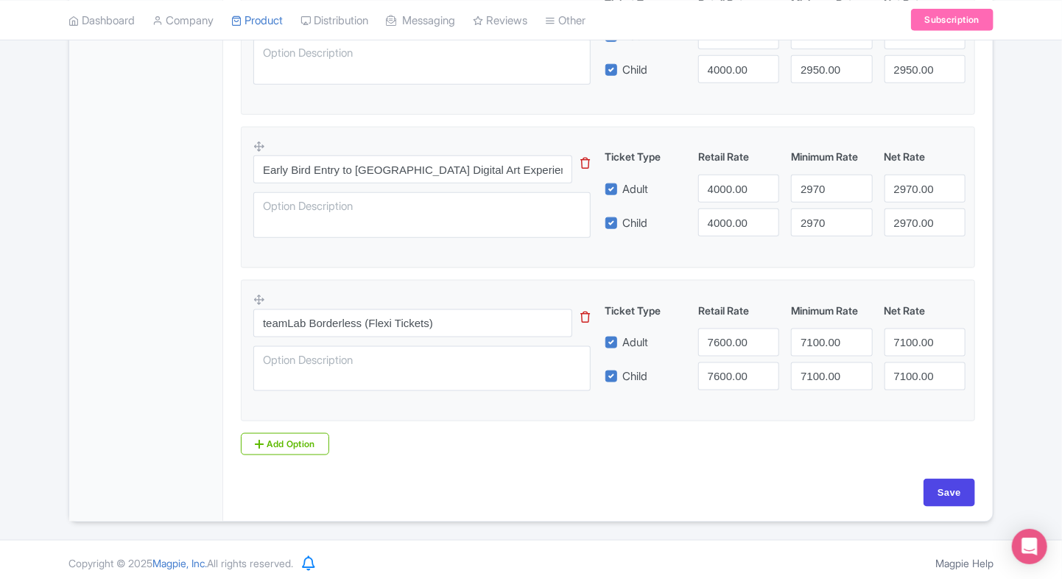
scroll to position [738, 0]
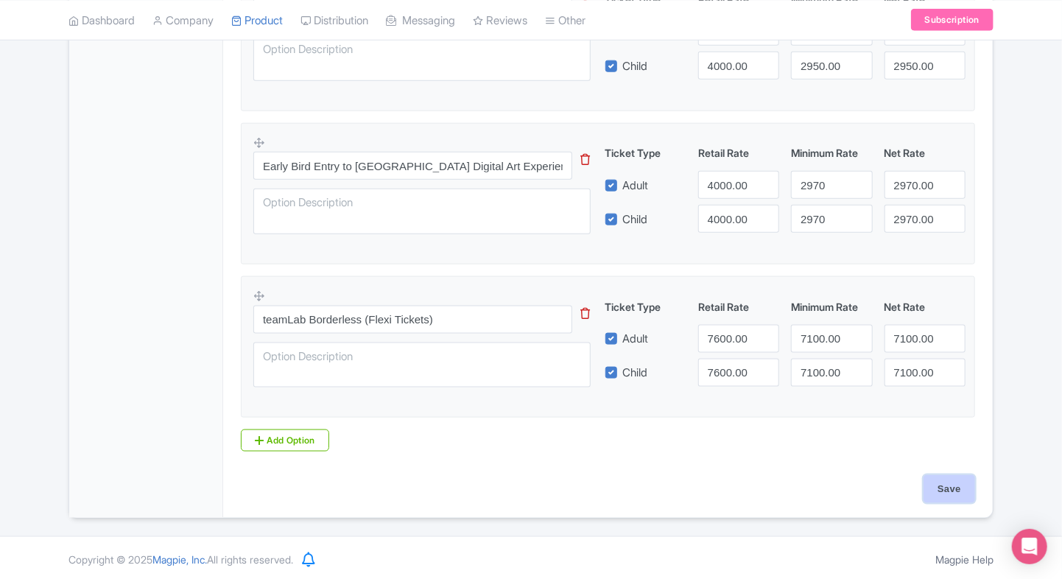
click at [945, 484] on input "Save" at bounding box center [949, 489] width 52 height 28
type input "Saving..."
